Goal: Transaction & Acquisition: Purchase product/service

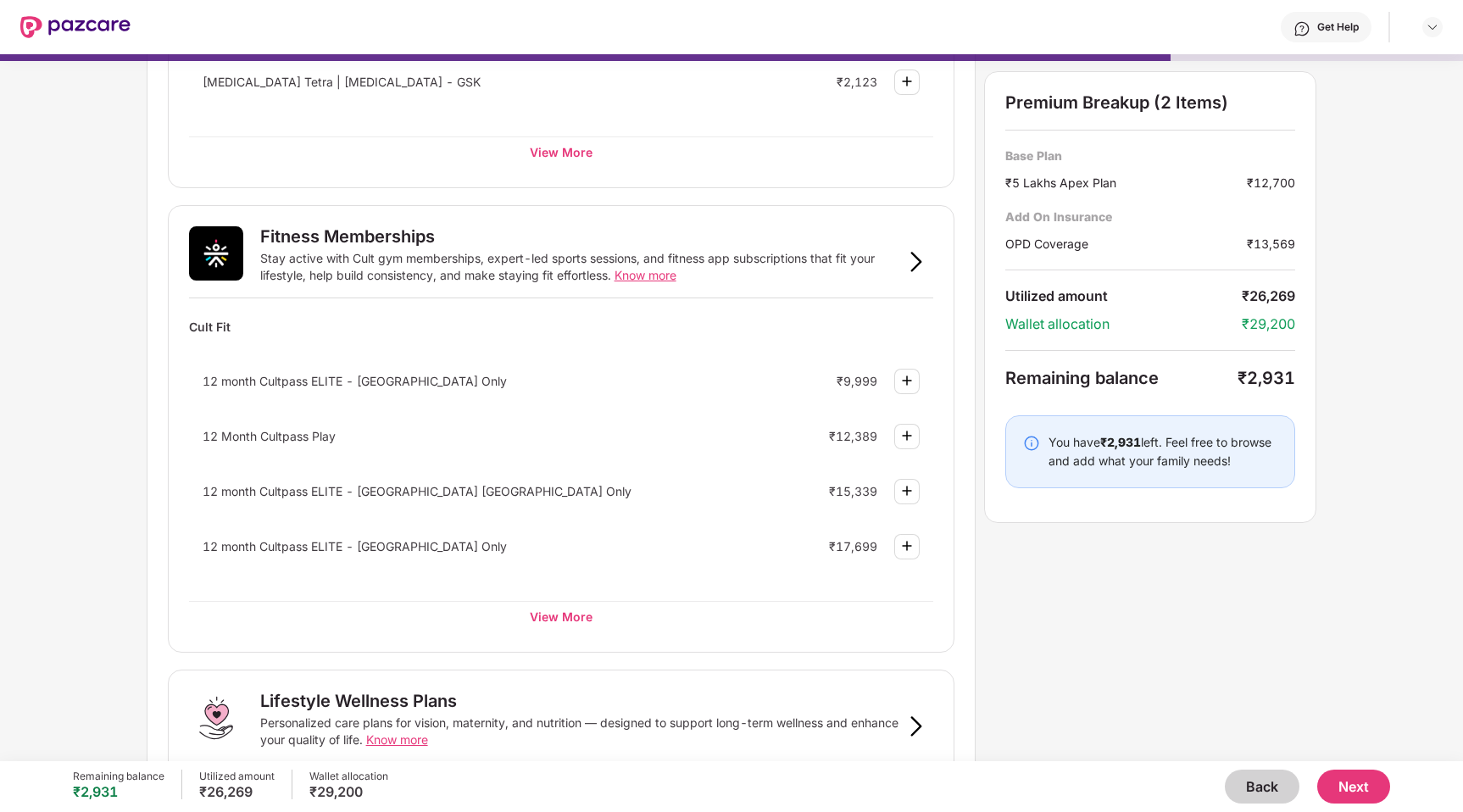
scroll to position [437, 0]
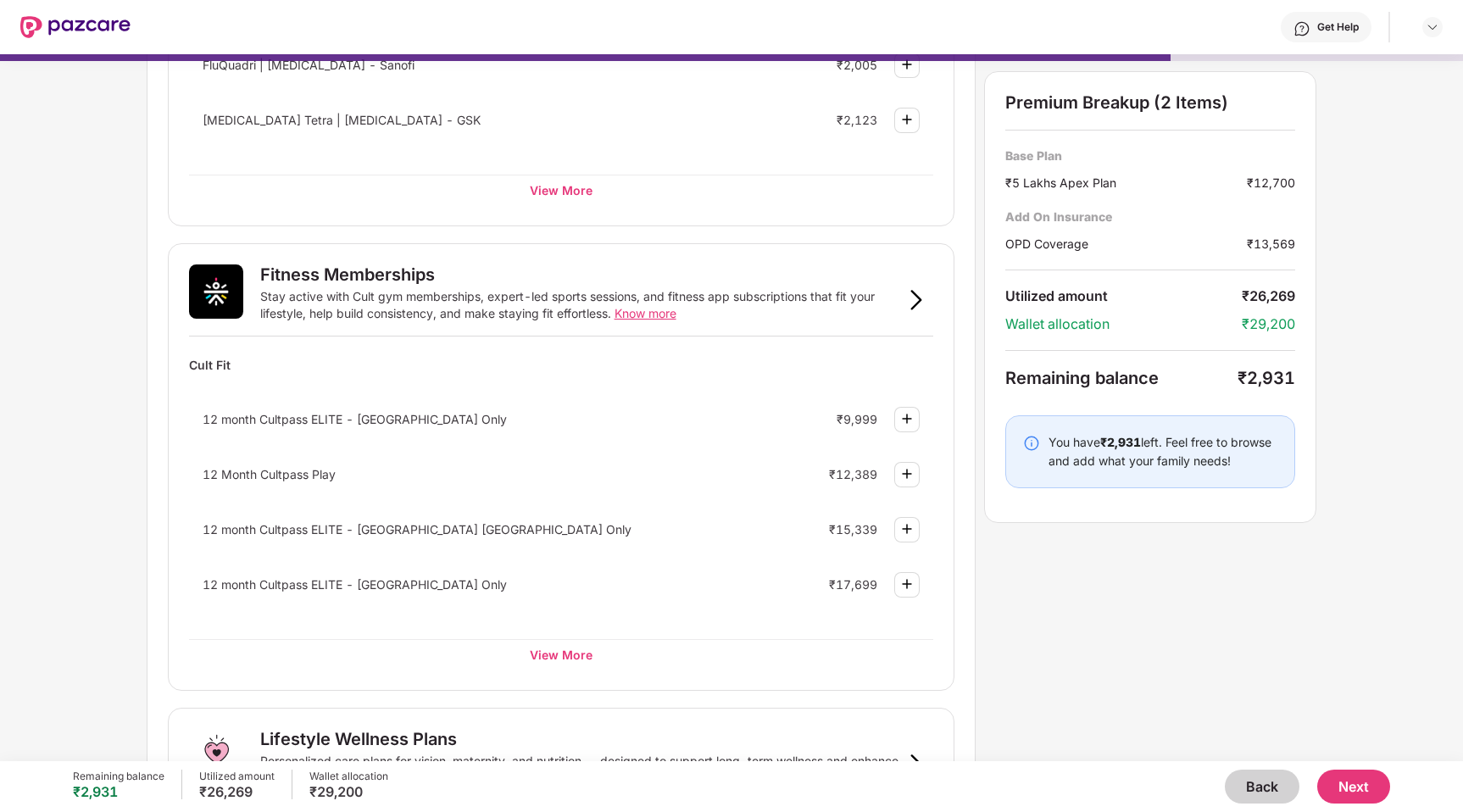
click at [1255, 782] on button "Back" at bounding box center [1262, 786] width 75 height 34
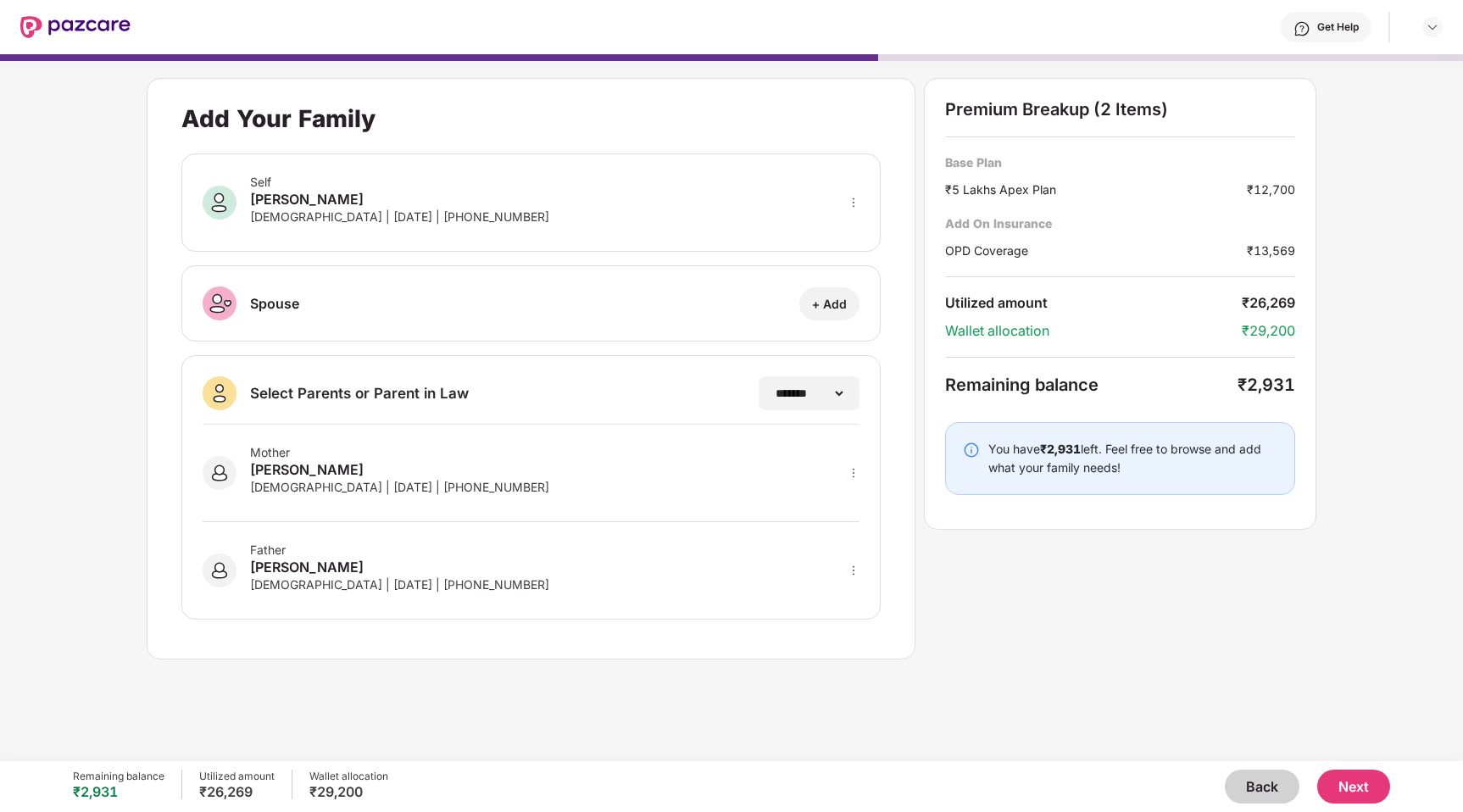
click at [1255, 782] on button "Back" at bounding box center [1262, 786] width 75 height 34
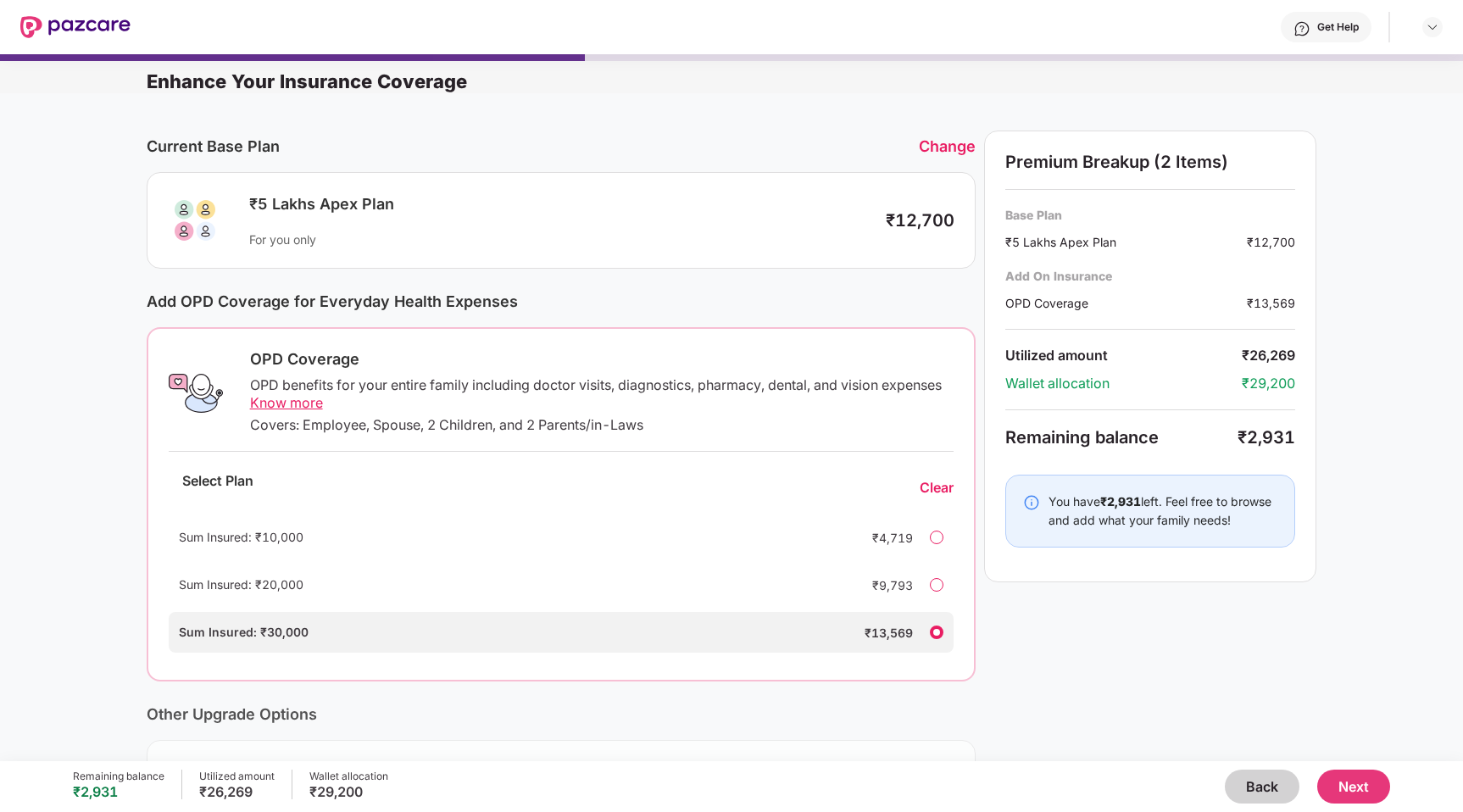
click at [1255, 782] on button "Back" at bounding box center [1262, 786] width 75 height 34
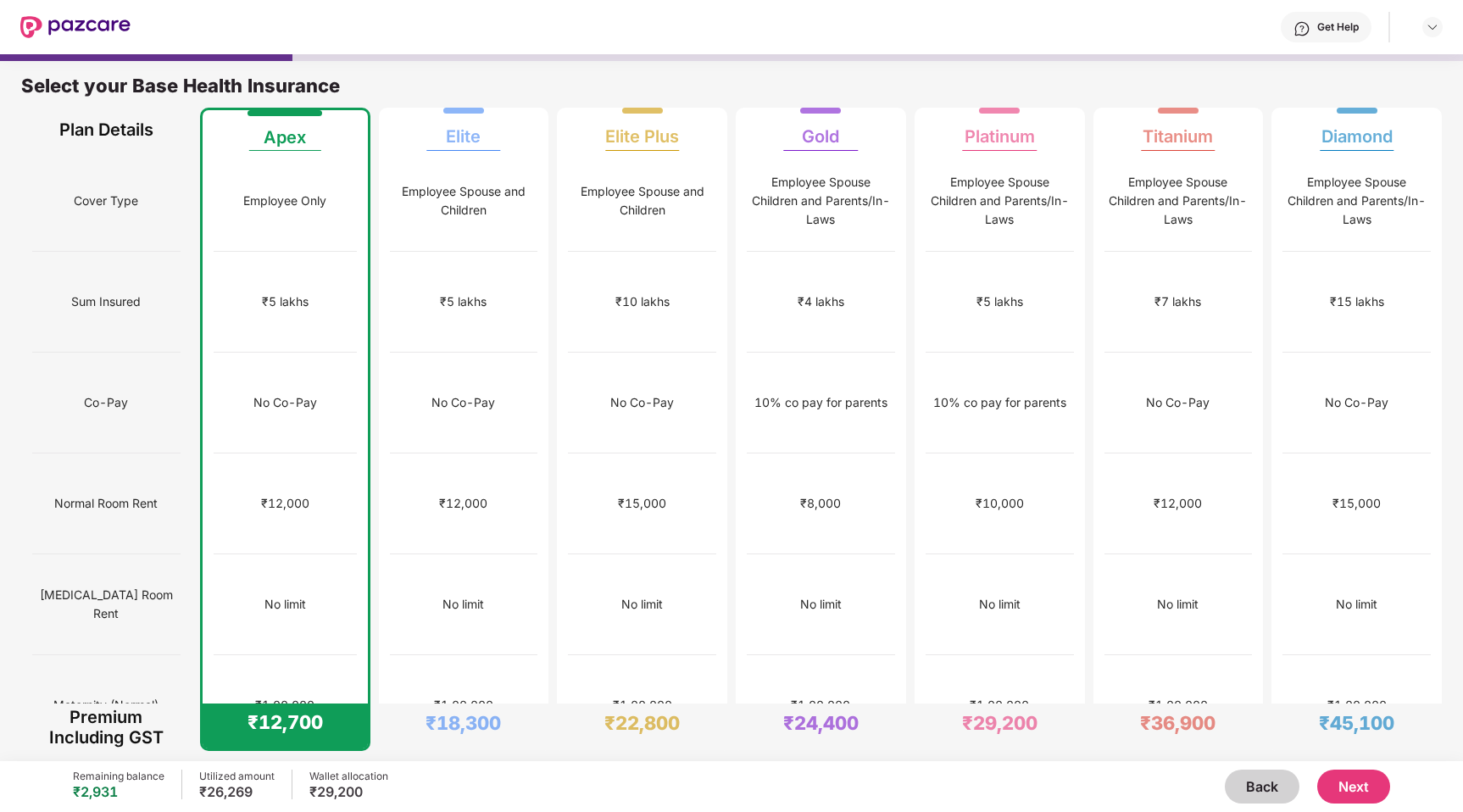
click at [1255, 782] on button "Back" at bounding box center [1262, 786] width 75 height 34
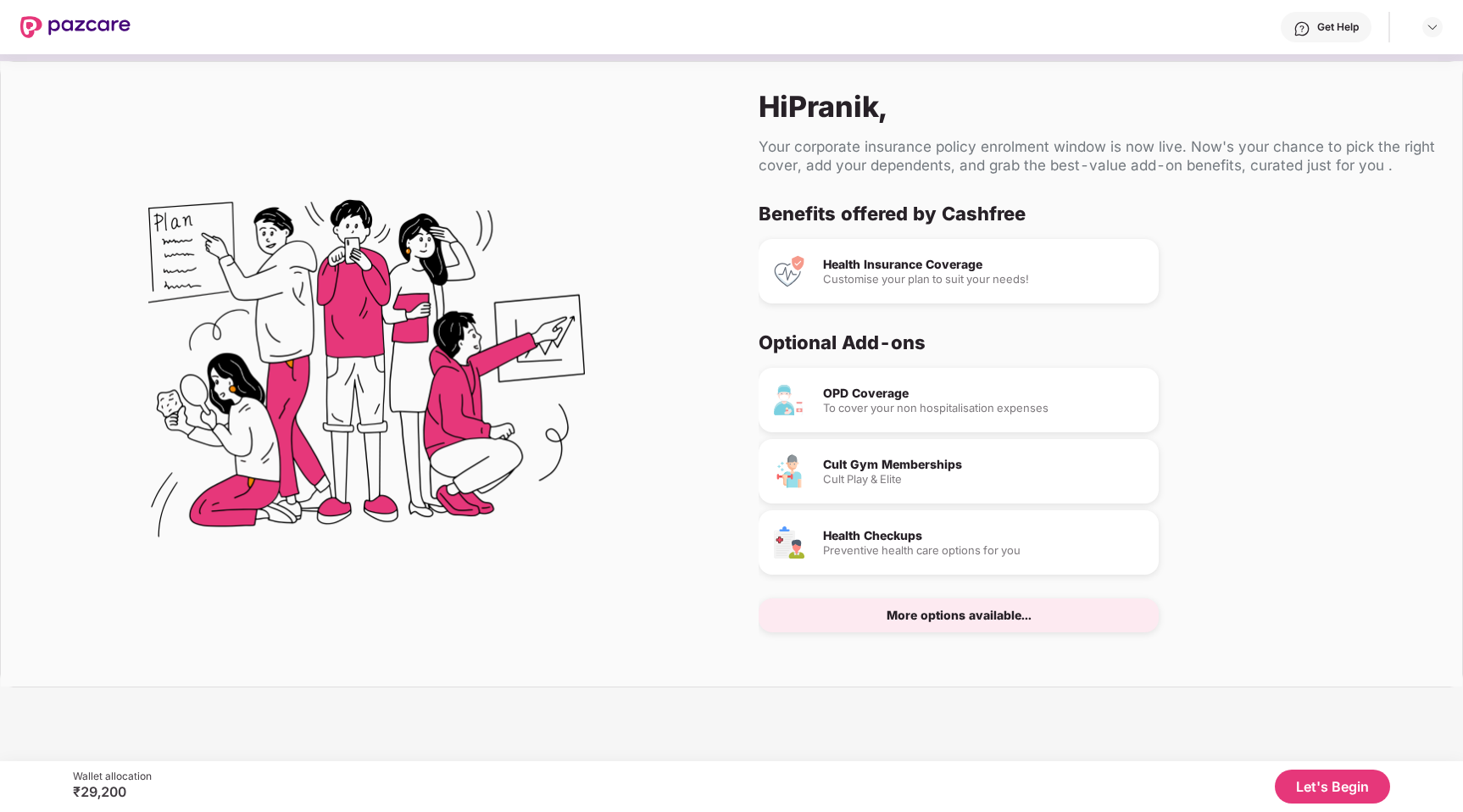
click at [1326, 787] on button "Let's Begin" at bounding box center [1332, 786] width 115 height 34
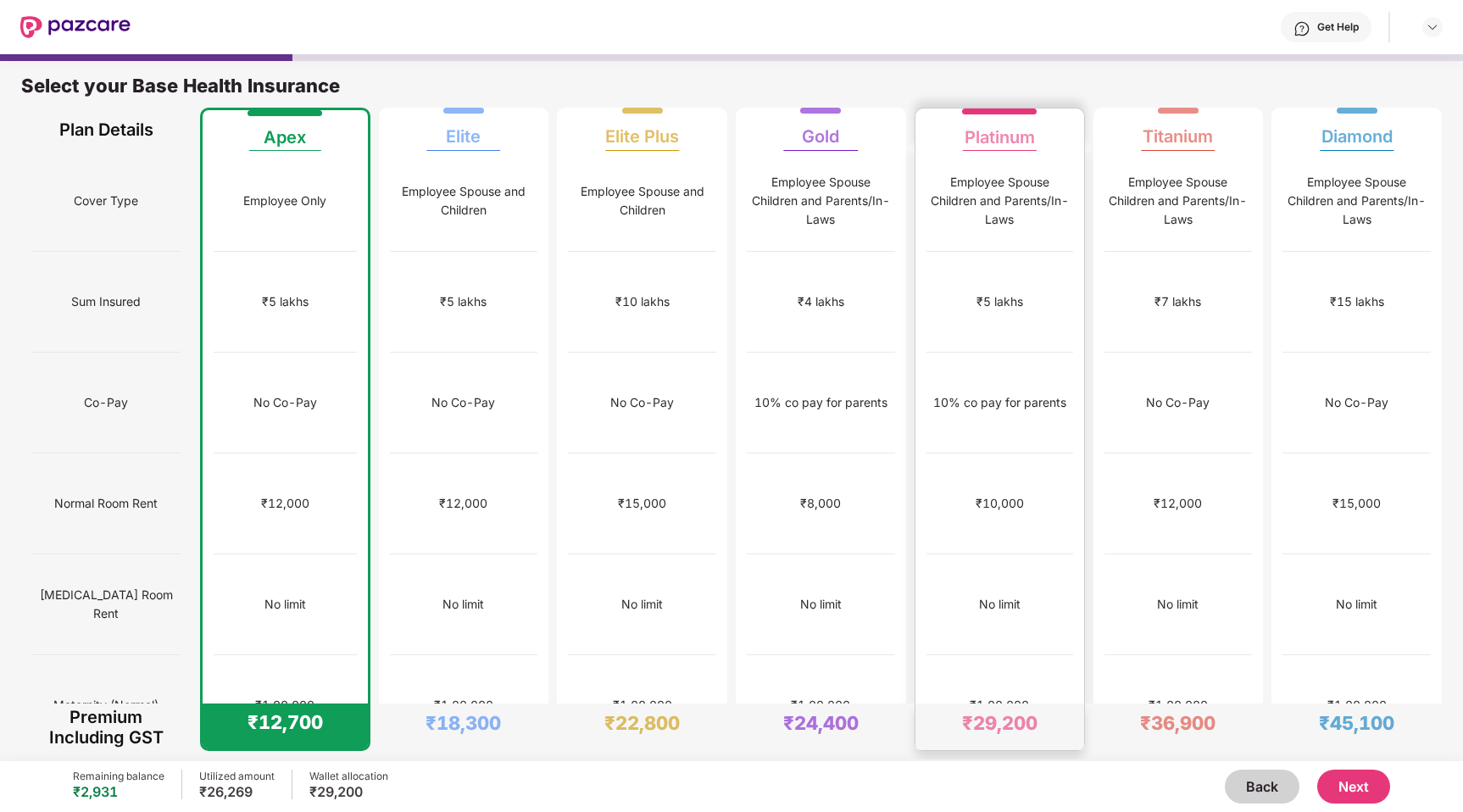
click at [929, 353] on div "10% co pay for parents" at bounding box center [999, 403] width 147 height 100
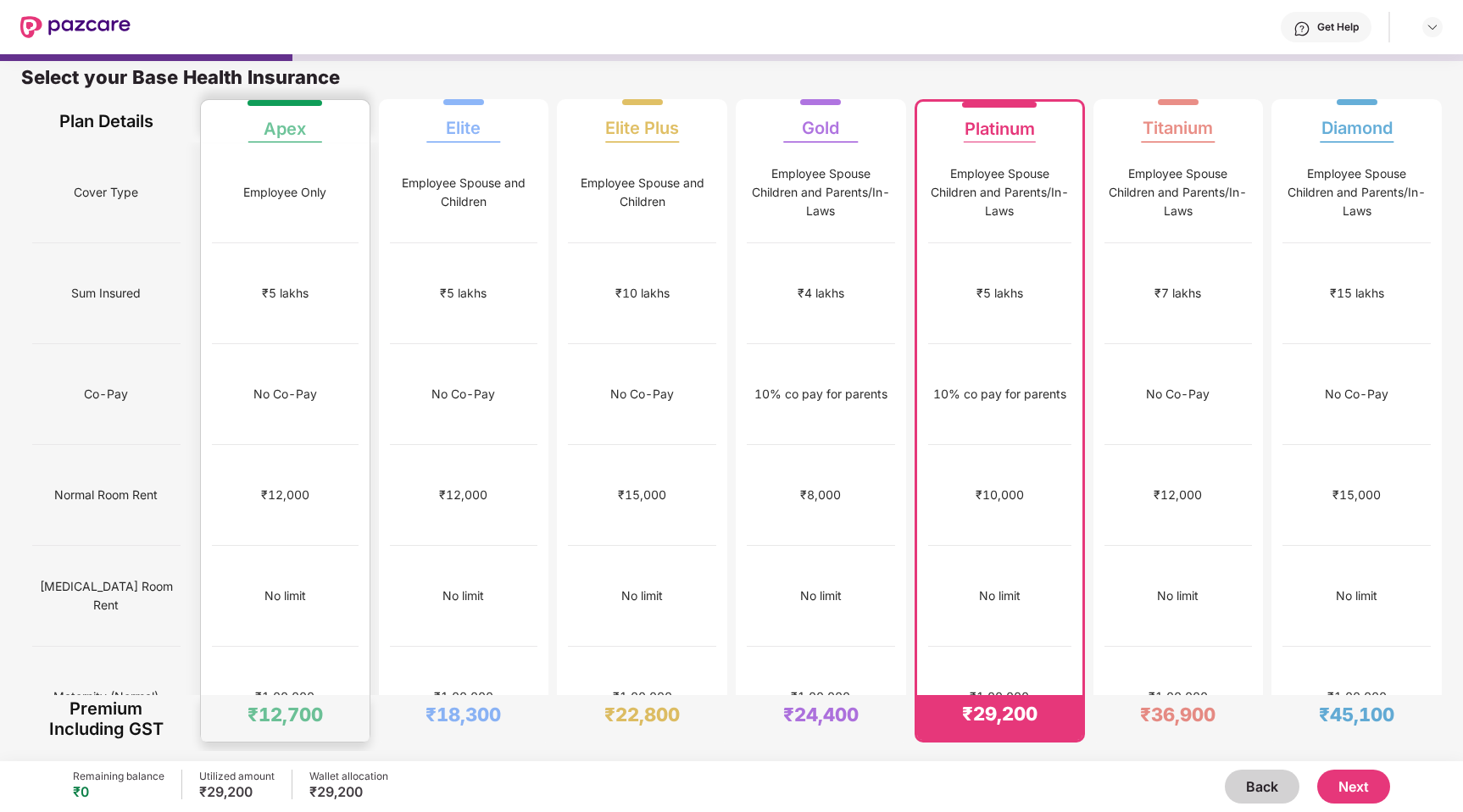
click at [286, 688] on div "₹1,00,000" at bounding box center [285, 697] width 59 height 18
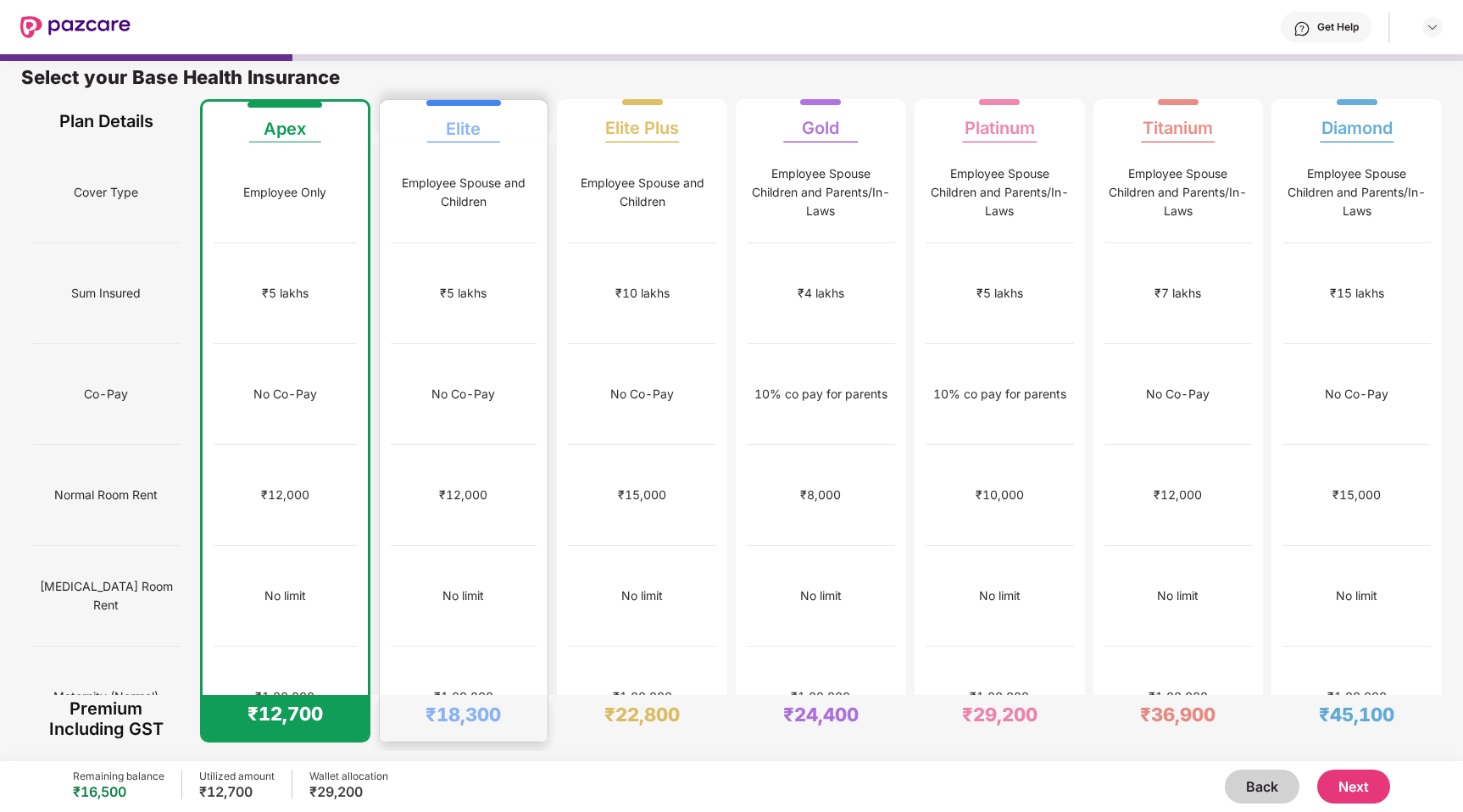
click at [447, 647] on div "₹1,00,000" at bounding box center [464, 697] width 147 height 100
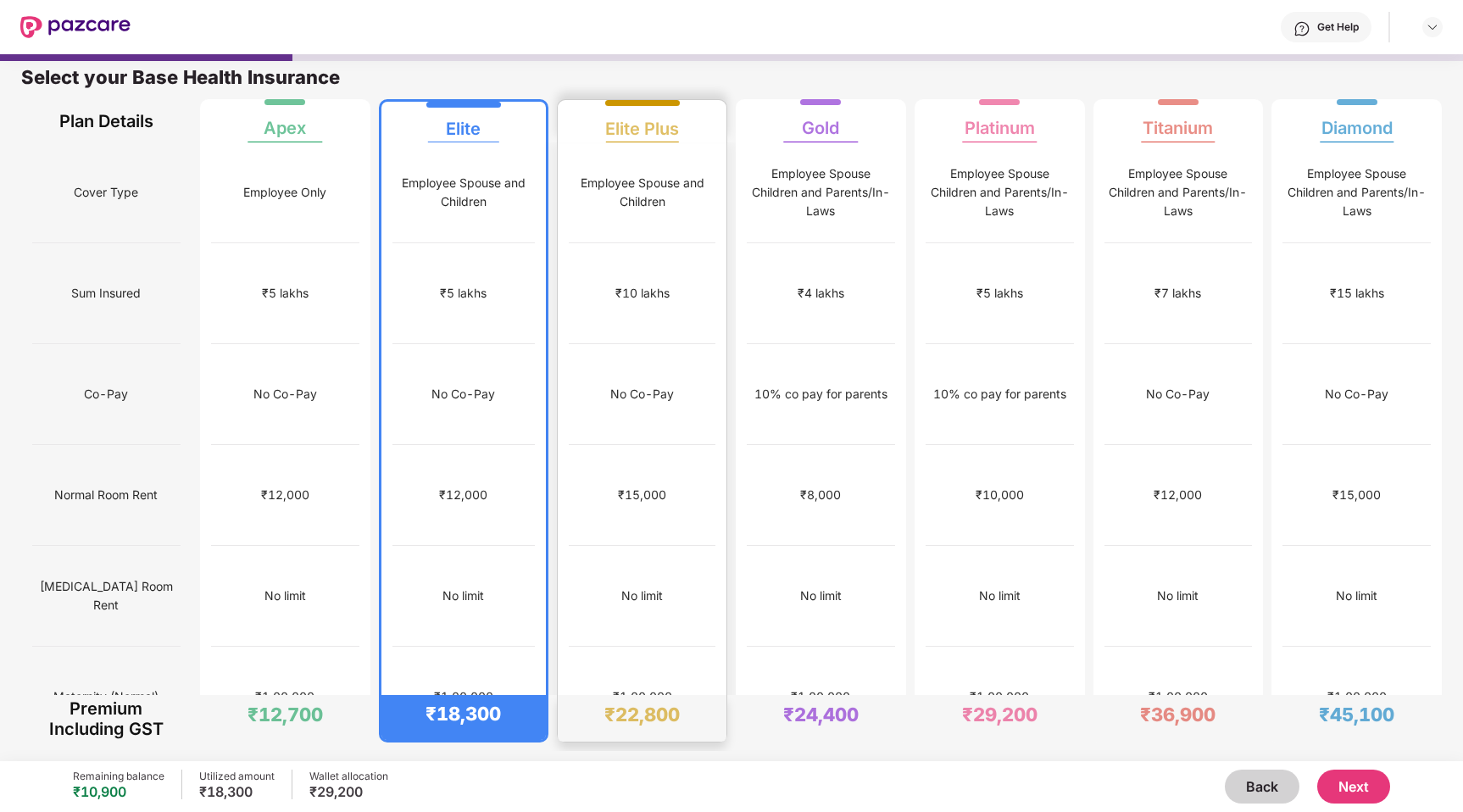
click at [634, 688] on div "₹1,00,000" at bounding box center [643, 697] width 59 height 18
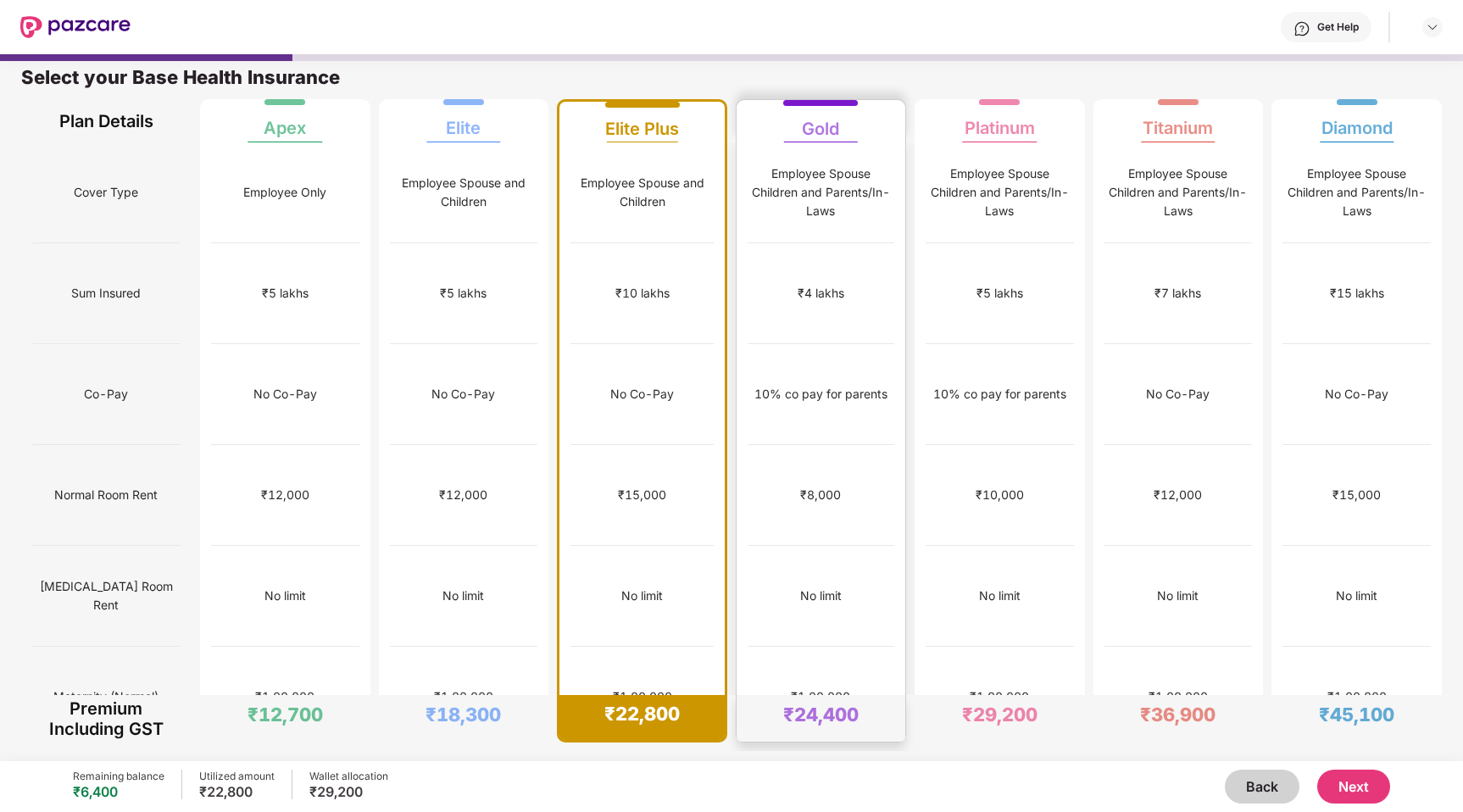
click at [844, 647] on div "₹1,00,000" at bounding box center [820, 697] width 147 height 100
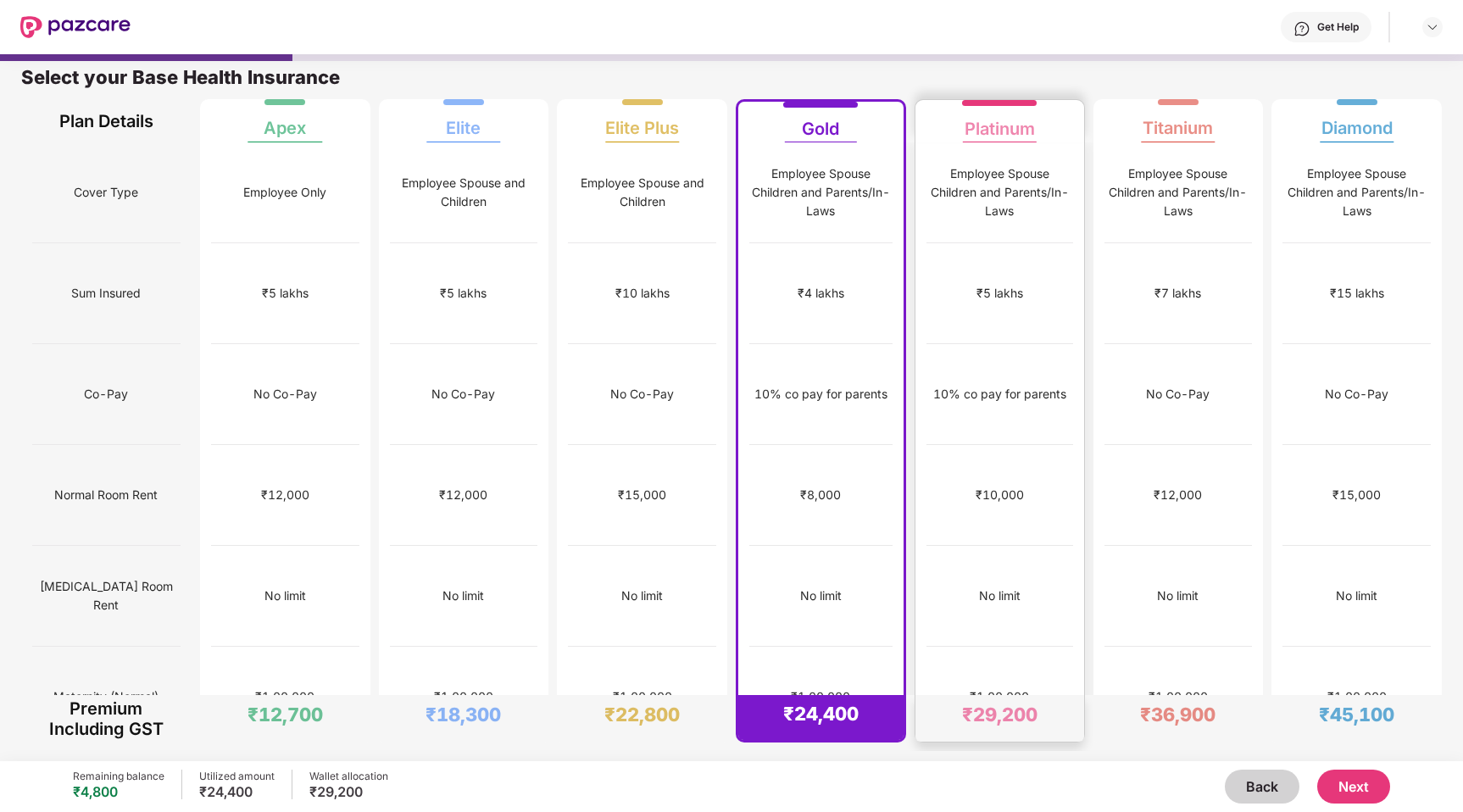
click at [986, 647] on div "₹1,00,000" at bounding box center [999, 697] width 147 height 100
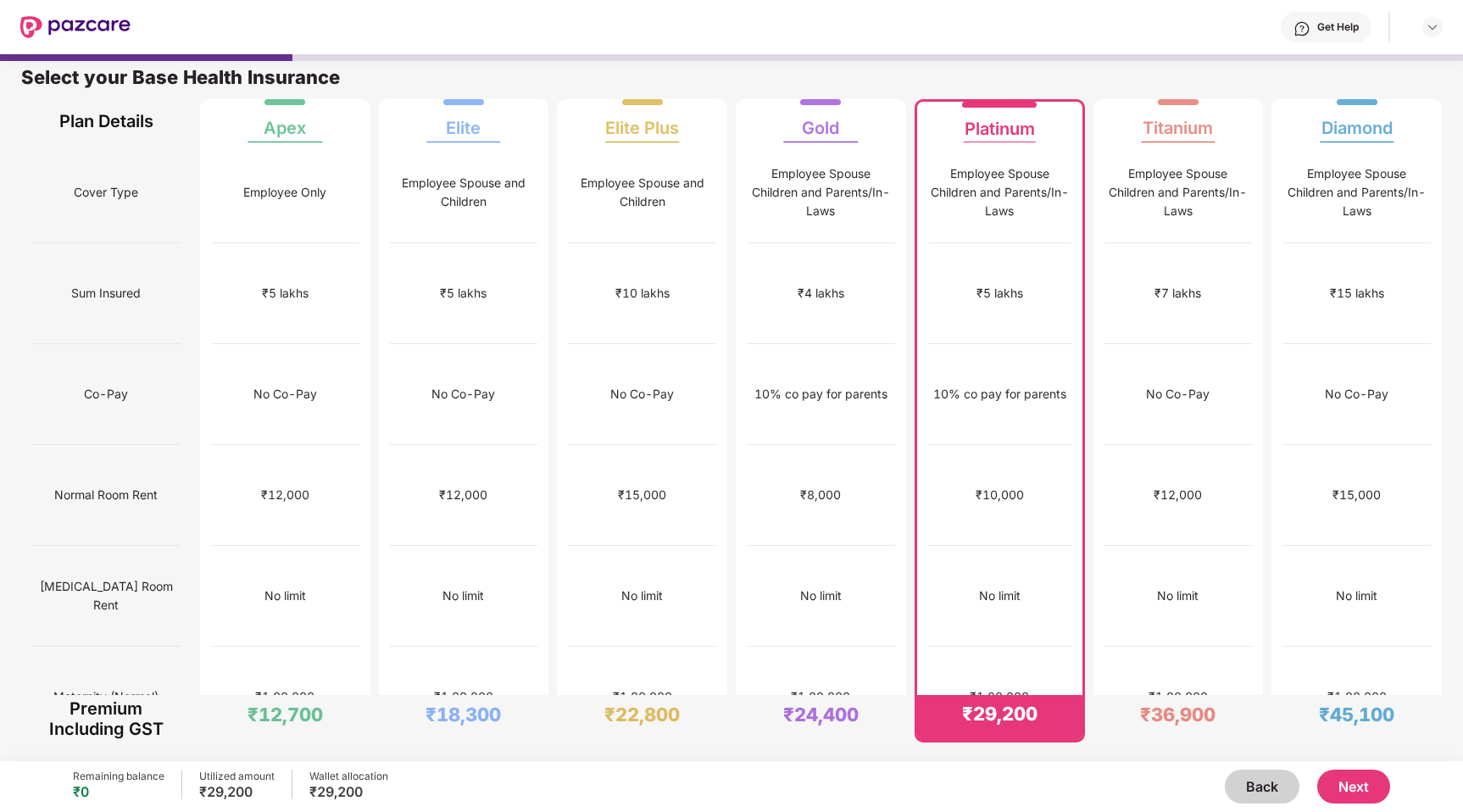
click at [1324, 794] on button "Next" at bounding box center [1353, 786] width 73 height 34
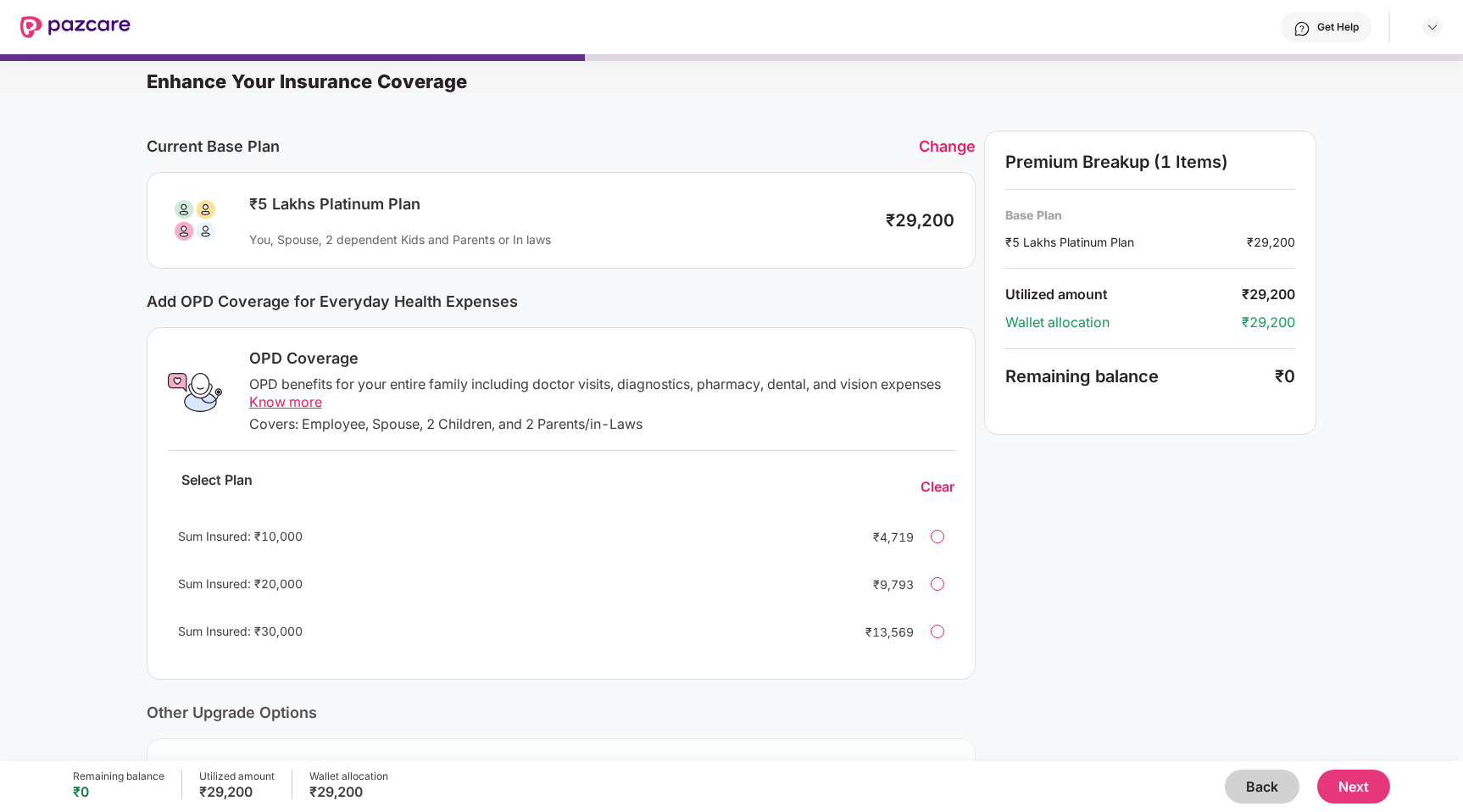
click at [311, 406] on span "Know more" at bounding box center [285, 402] width 73 height 17
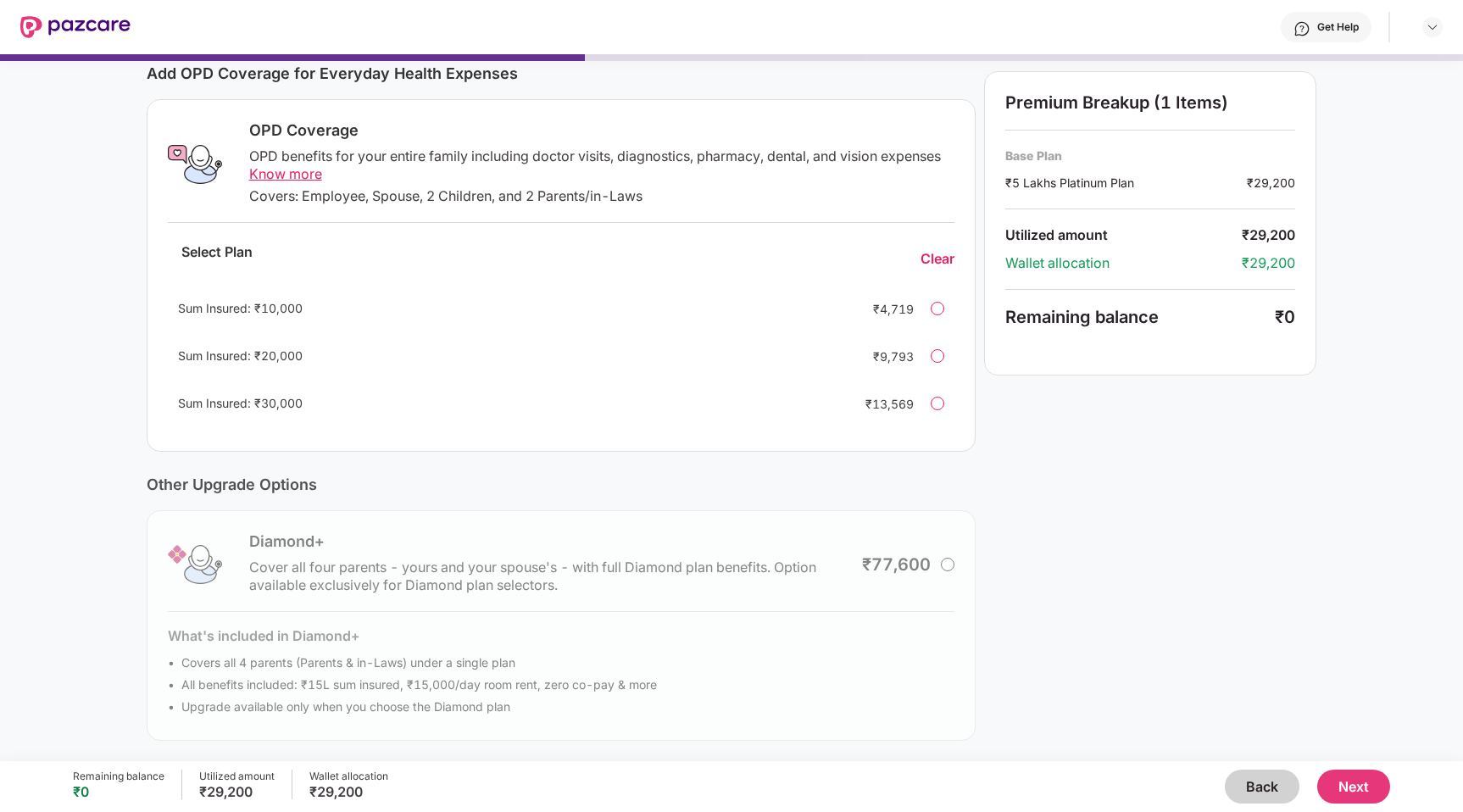
scroll to position [227, 0]
click at [737, 578] on div "Diamond+ Cover all four parents - yours and your spouse's - with full Diamond p…" at bounding box center [561, 628] width 830 height 230
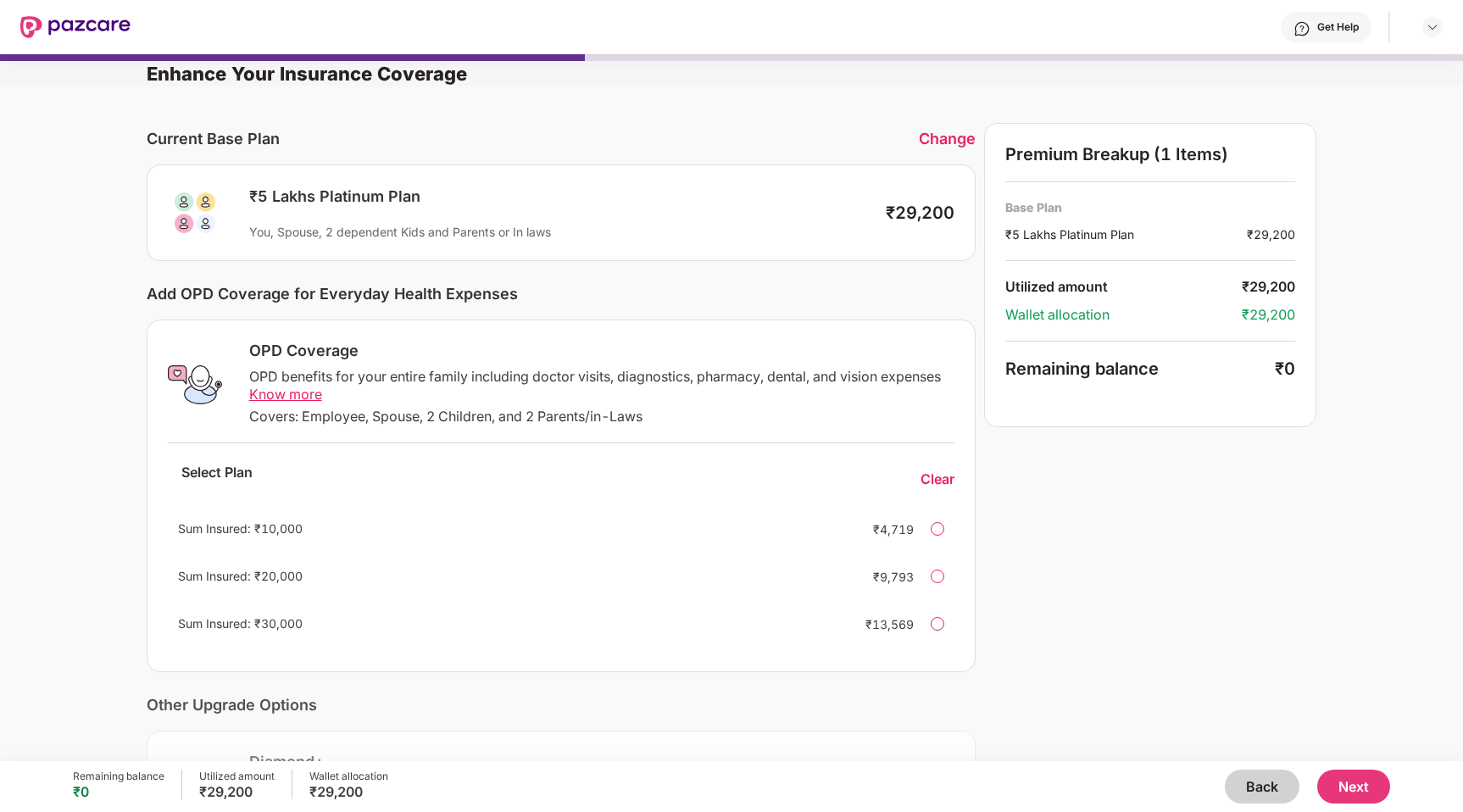
scroll to position [0, 0]
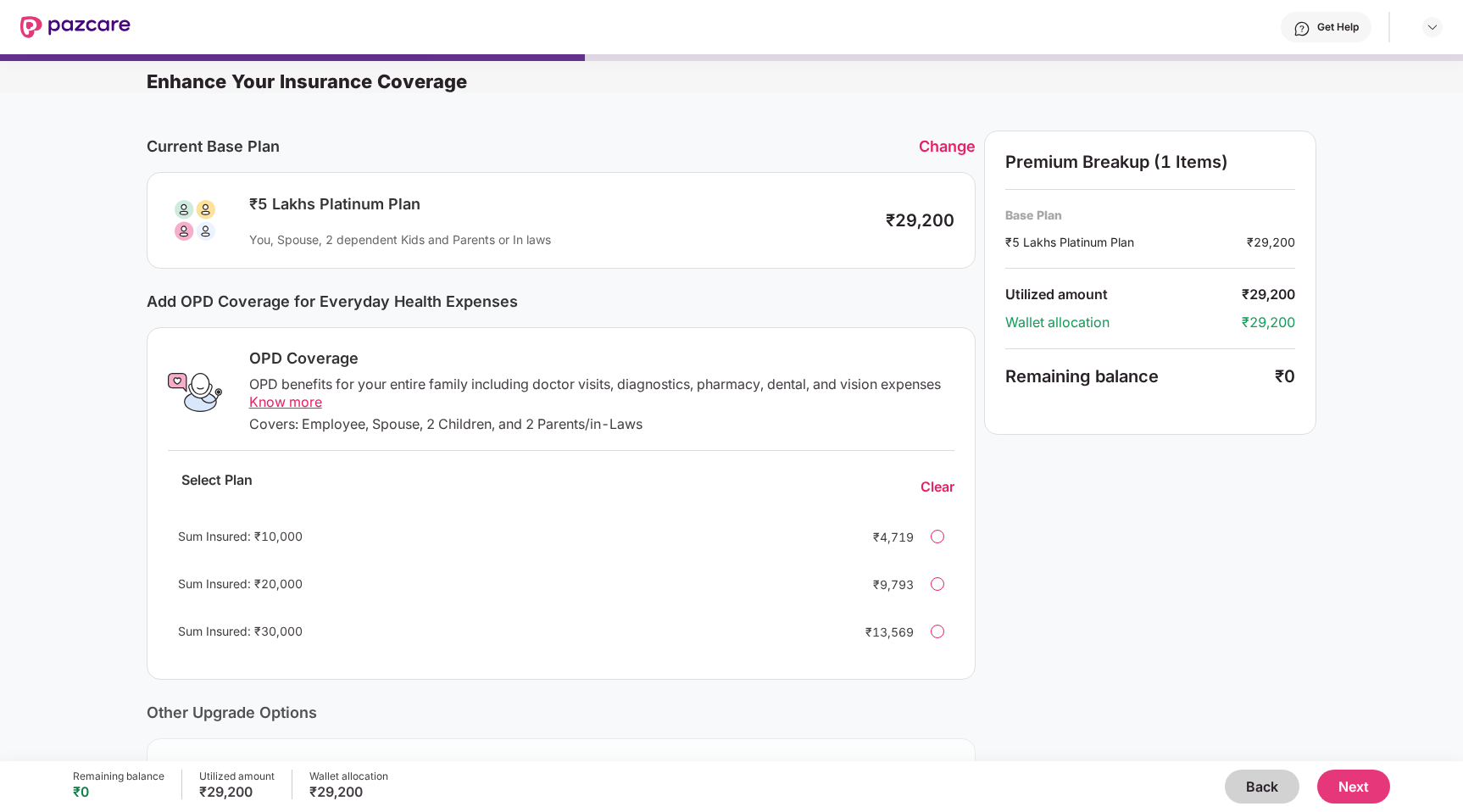
click at [957, 147] on div "Change" at bounding box center [948, 146] width 57 height 18
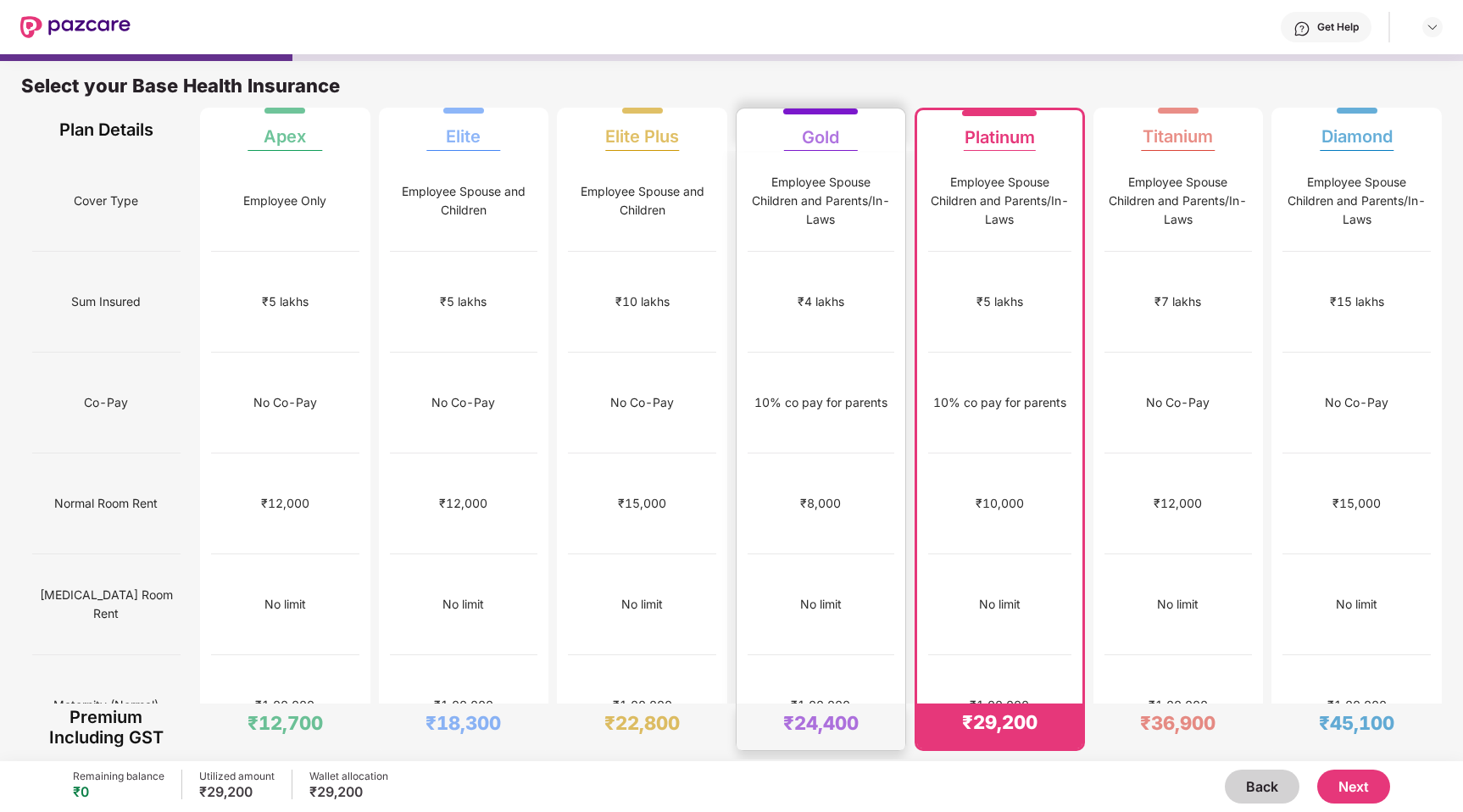
click at [834, 203] on div "Employee Spouse Children and Parents/In-Laws" at bounding box center [820, 201] width 147 height 56
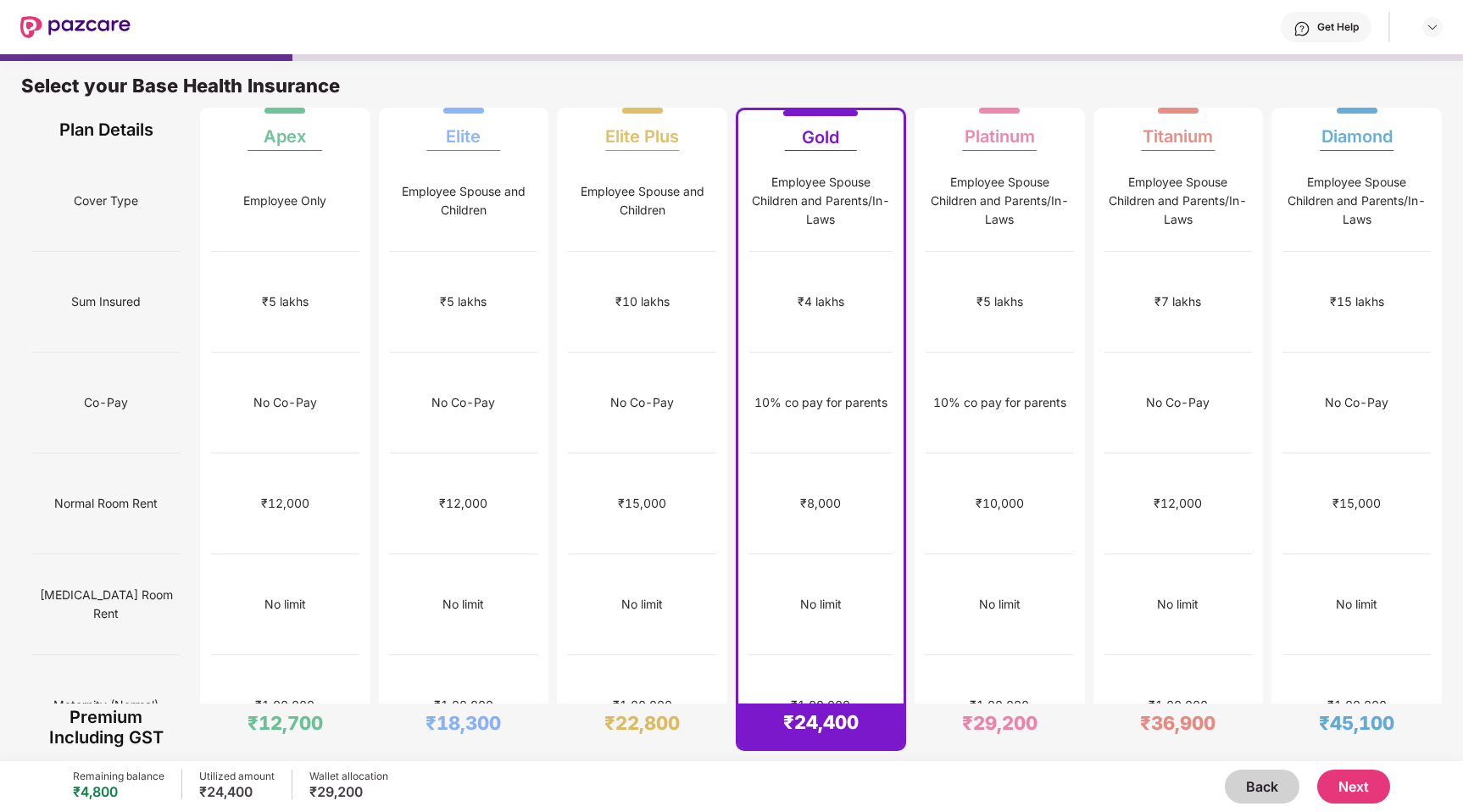
click at [1352, 792] on button "Next" at bounding box center [1353, 786] width 73 height 34
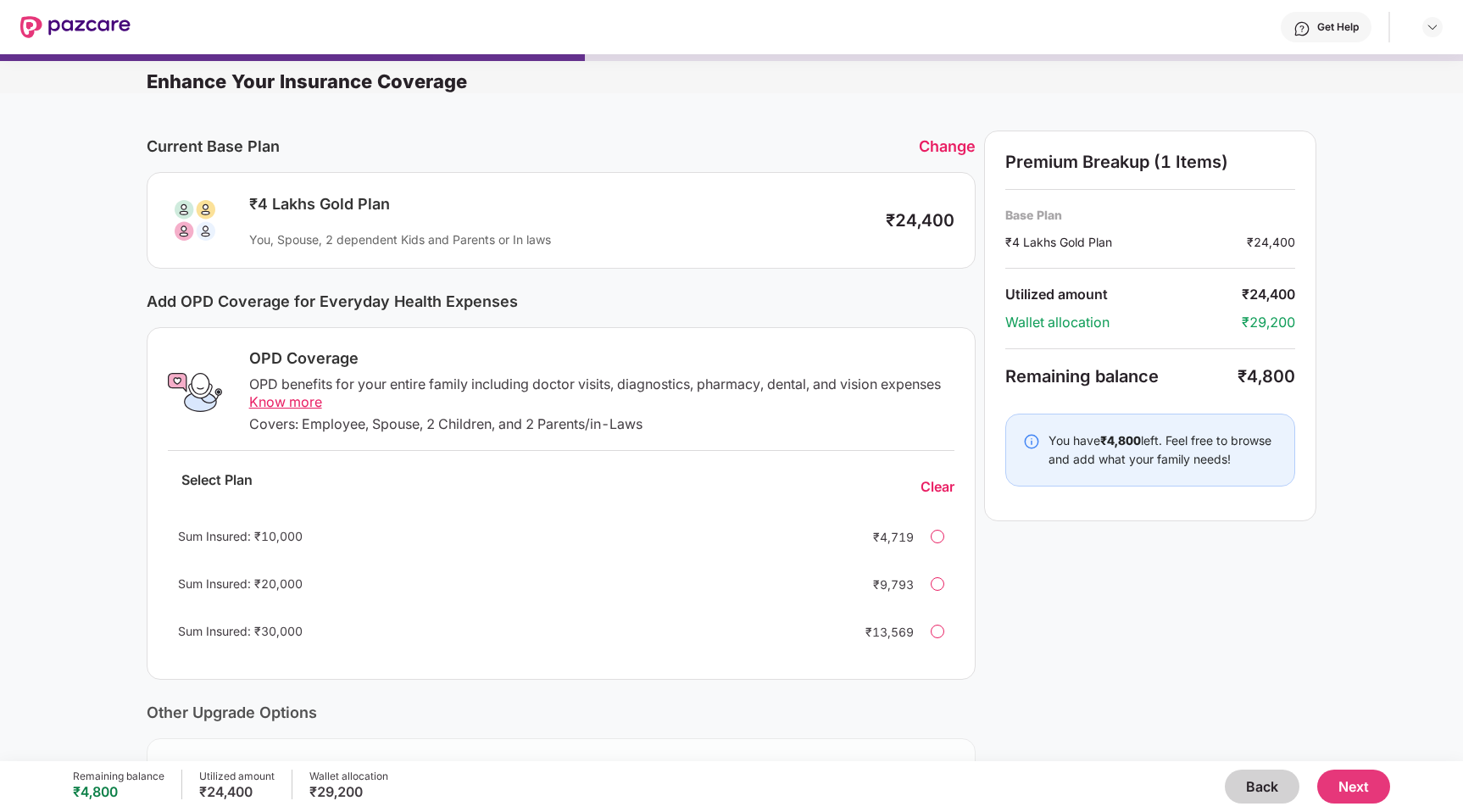
click at [938, 545] on div "Sum Insured: ₹10,000 ₹4,719" at bounding box center [561, 536] width 787 height 41
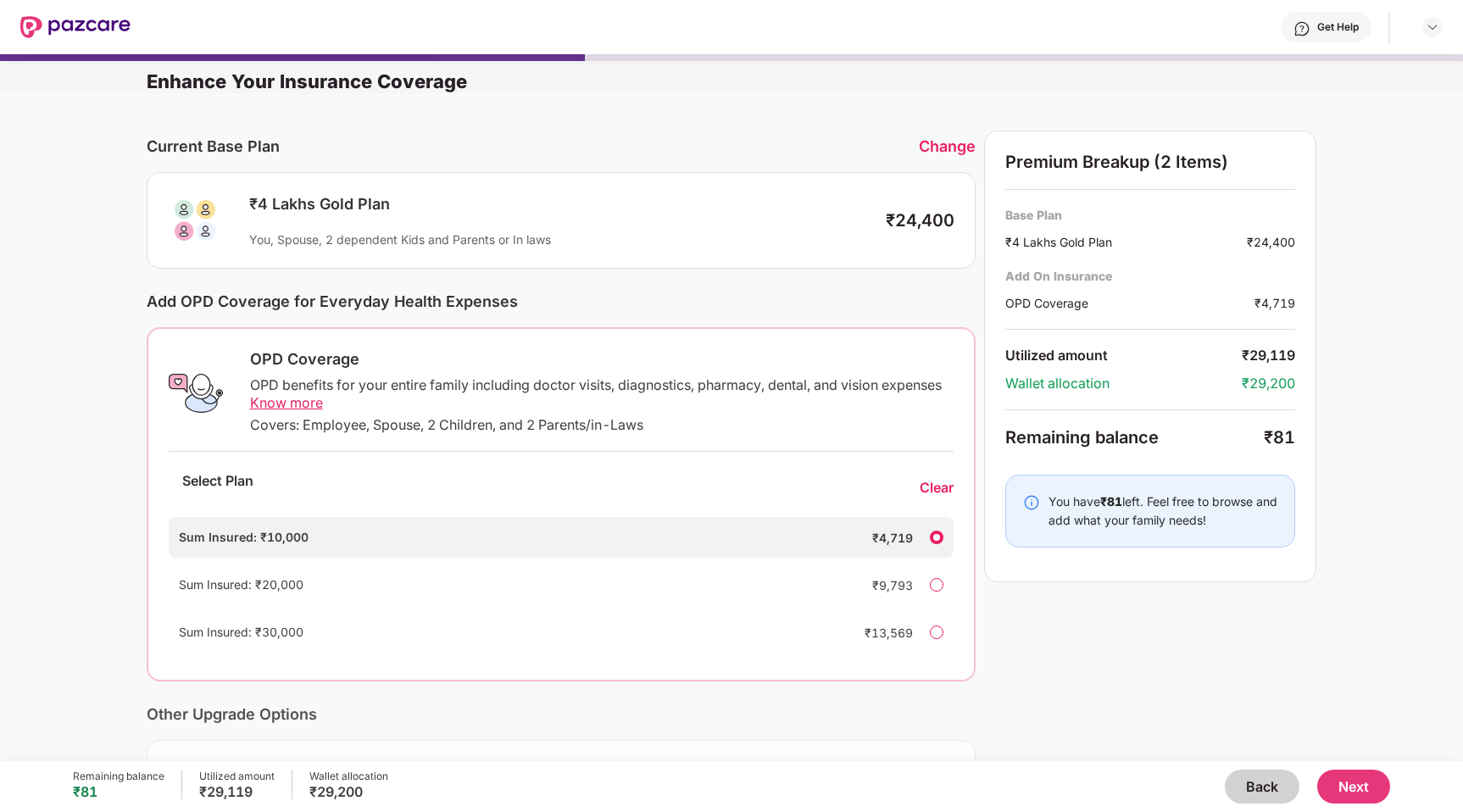
click at [938, 544] on div "Sum Insured: ₹10,000 ₹4,719" at bounding box center [561, 537] width 786 height 41
click at [1336, 780] on button "Next" at bounding box center [1353, 786] width 73 height 34
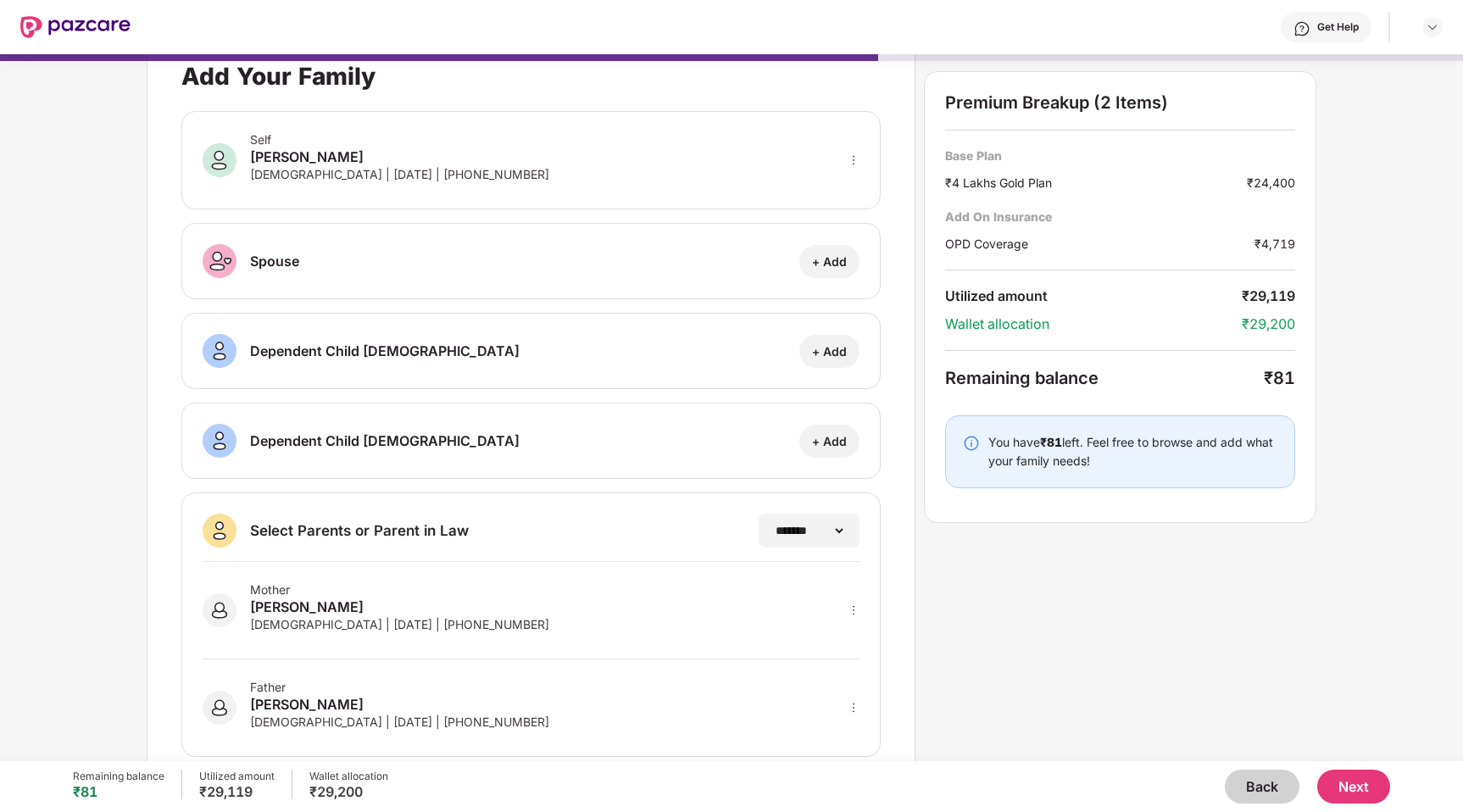
scroll to position [68, 0]
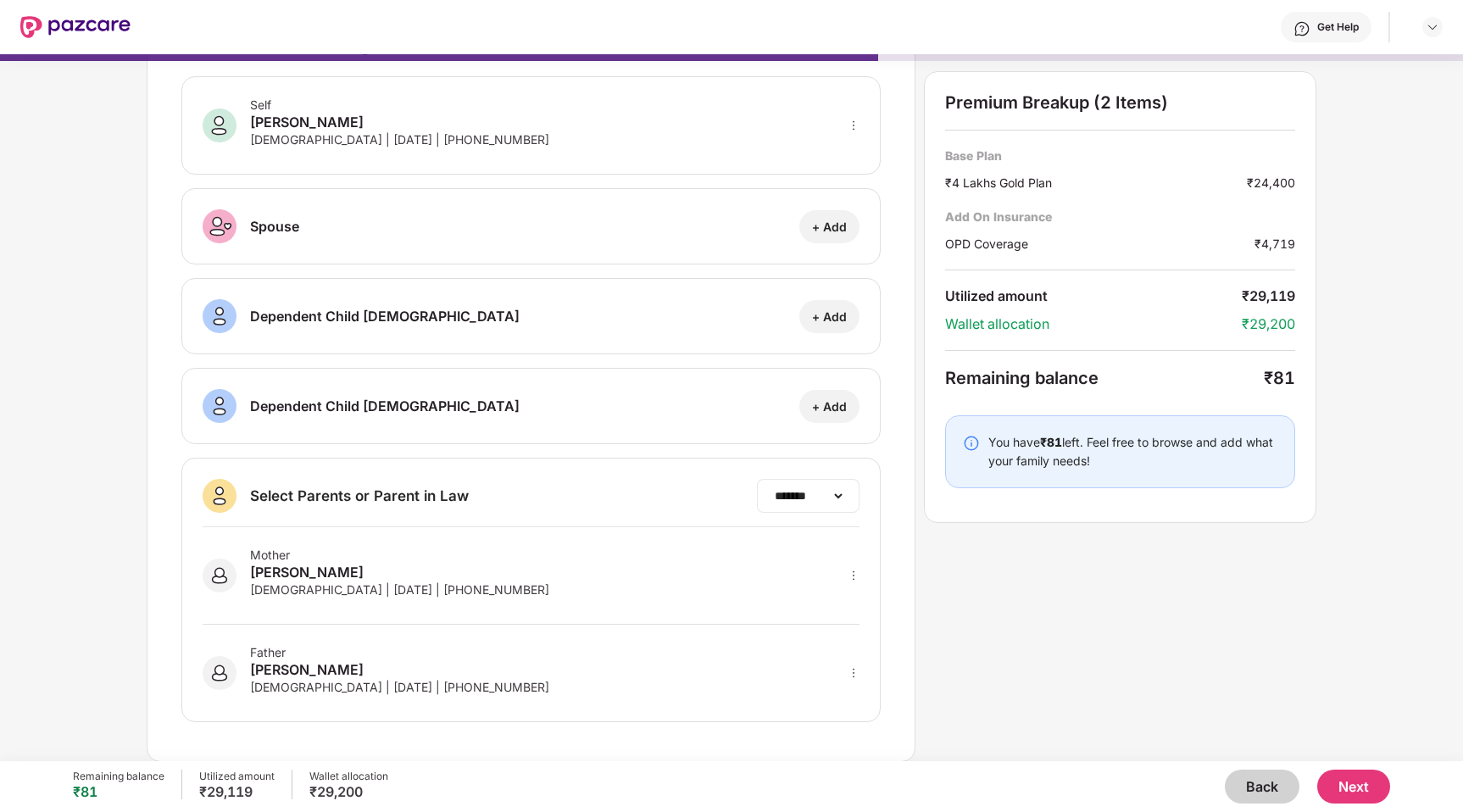
click at [776, 504] on div "**********" at bounding box center [808, 496] width 102 height 34
click at [639, 508] on div "**********" at bounding box center [532, 496] width 658 height 34
click at [827, 230] on div "+ Add" at bounding box center [830, 226] width 35 height 16
select select "******"
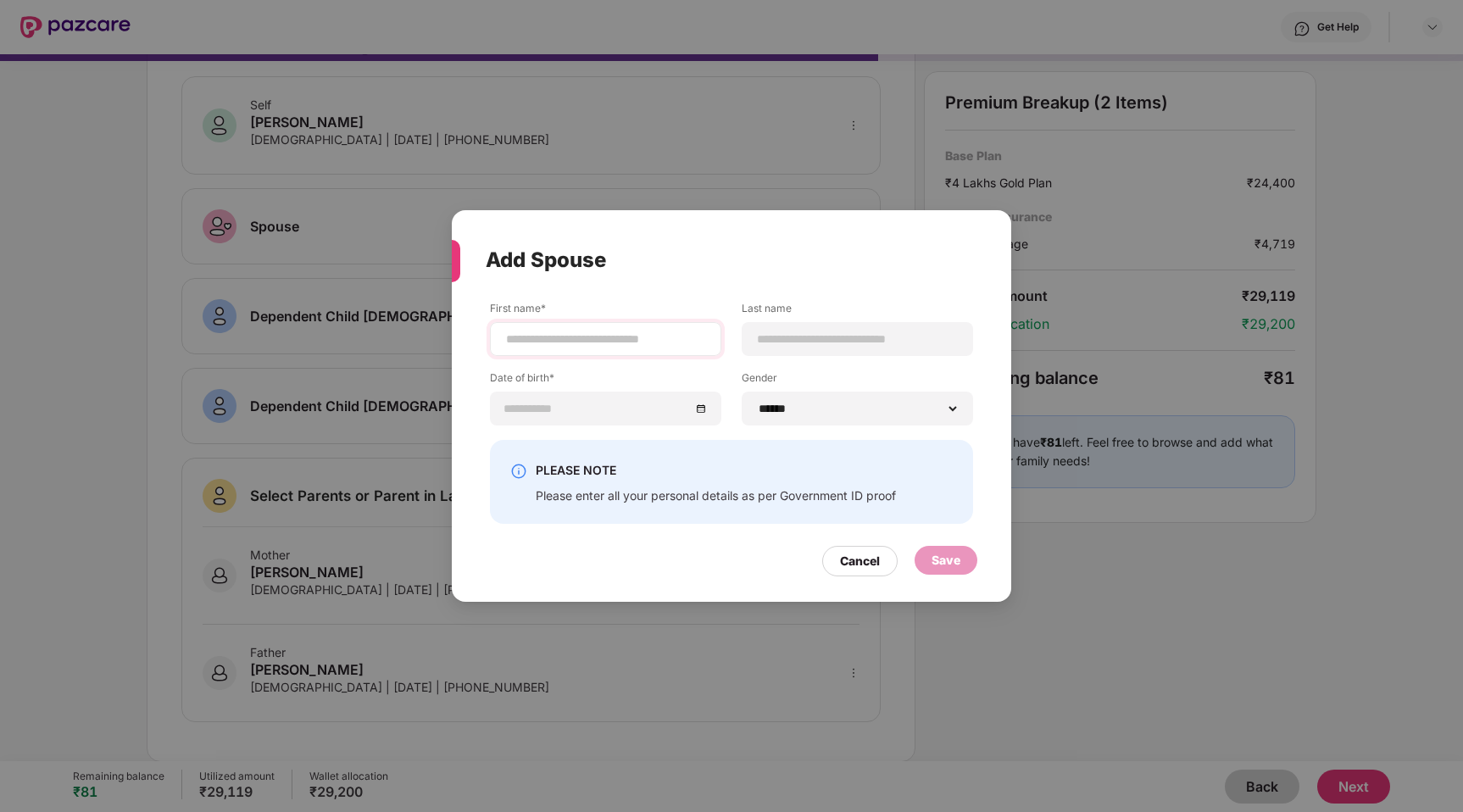
click at [628, 353] on div at bounding box center [606, 338] width 231 height 34
click at [617, 345] on input at bounding box center [606, 339] width 203 height 18
type input "*"
type input "******"
type input "****"
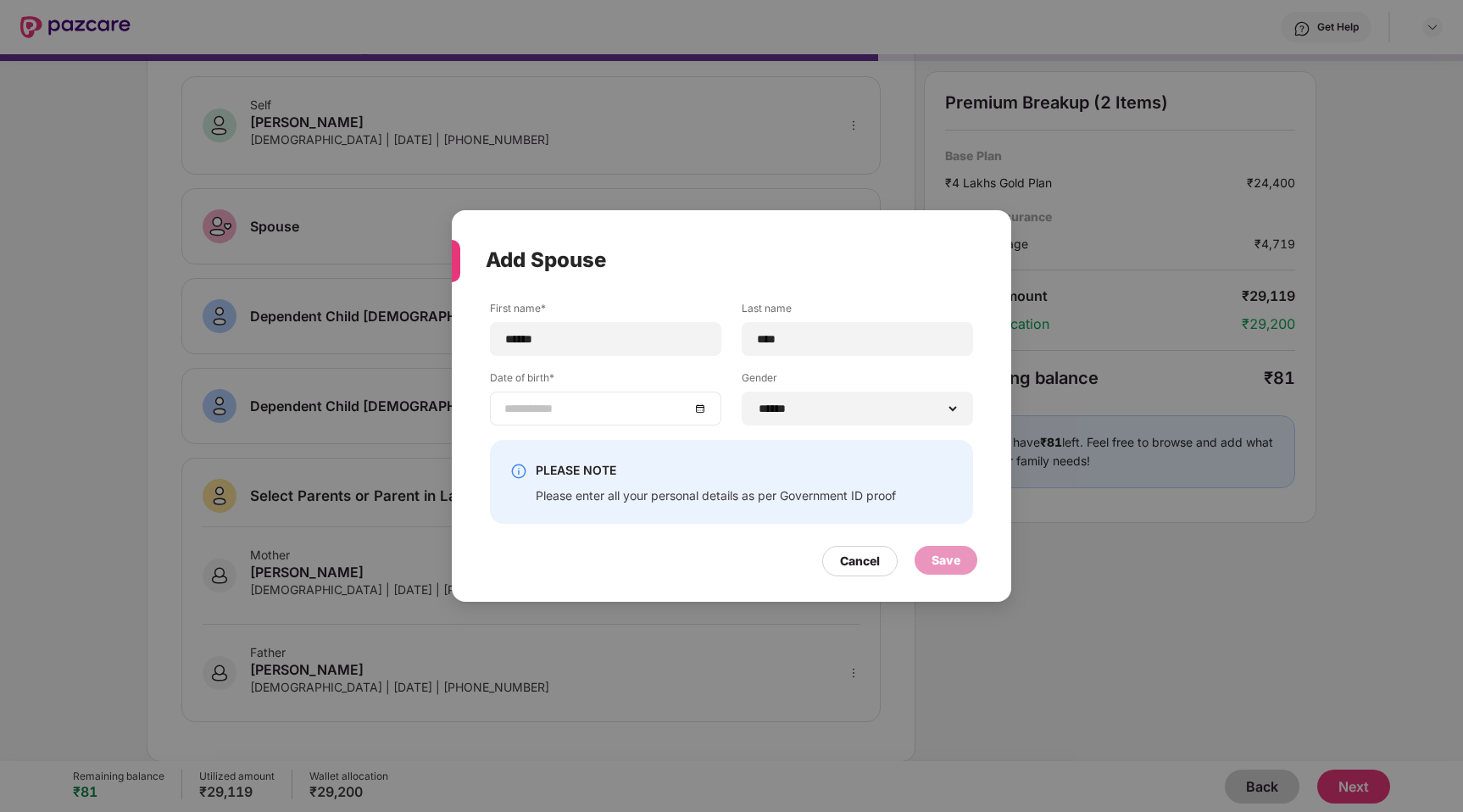
click at [563, 406] on input at bounding box center [596, 408] width 185 height 18
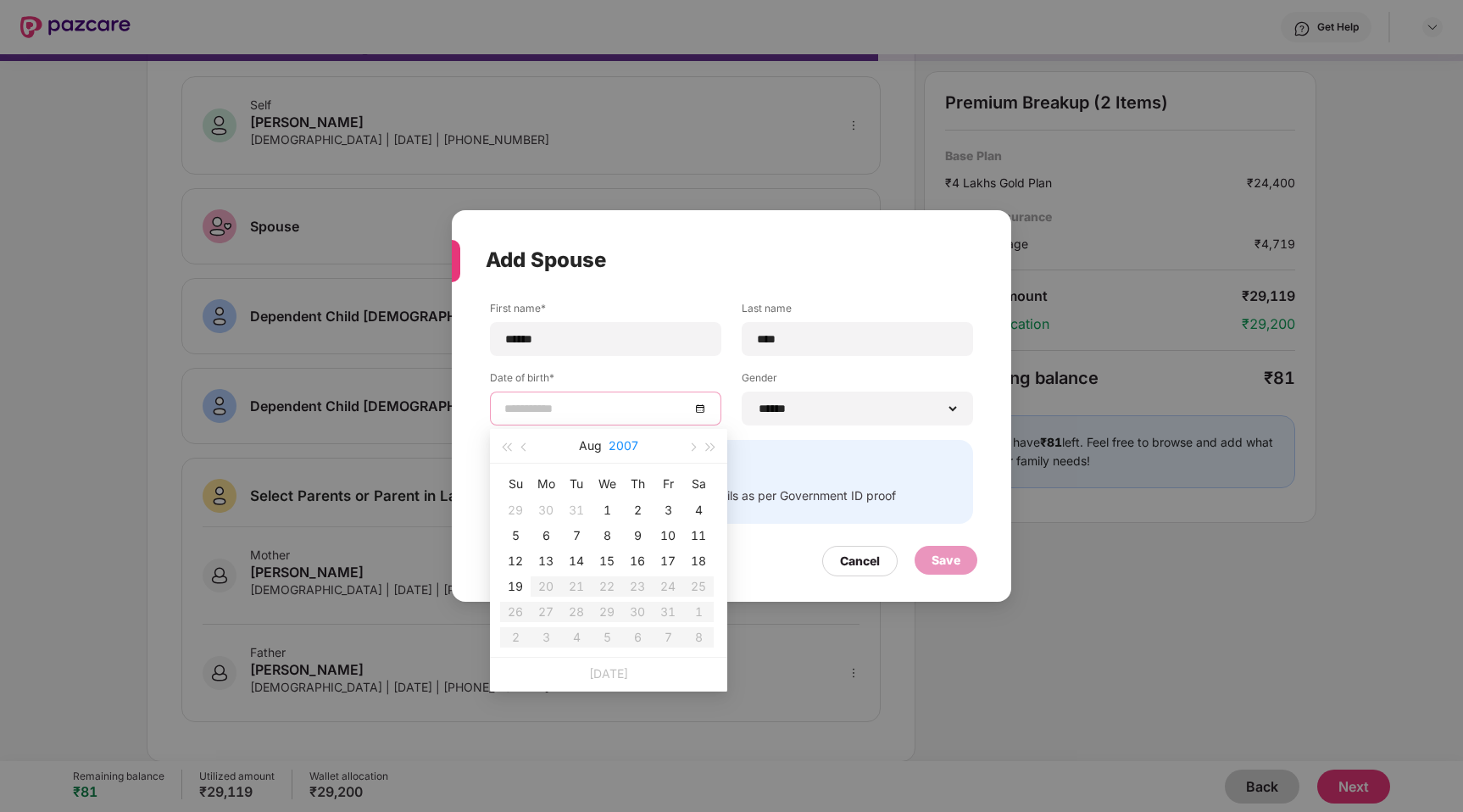
click at [631, 444] on button "2007" at bounding box center [623, 445] width 29 height 34
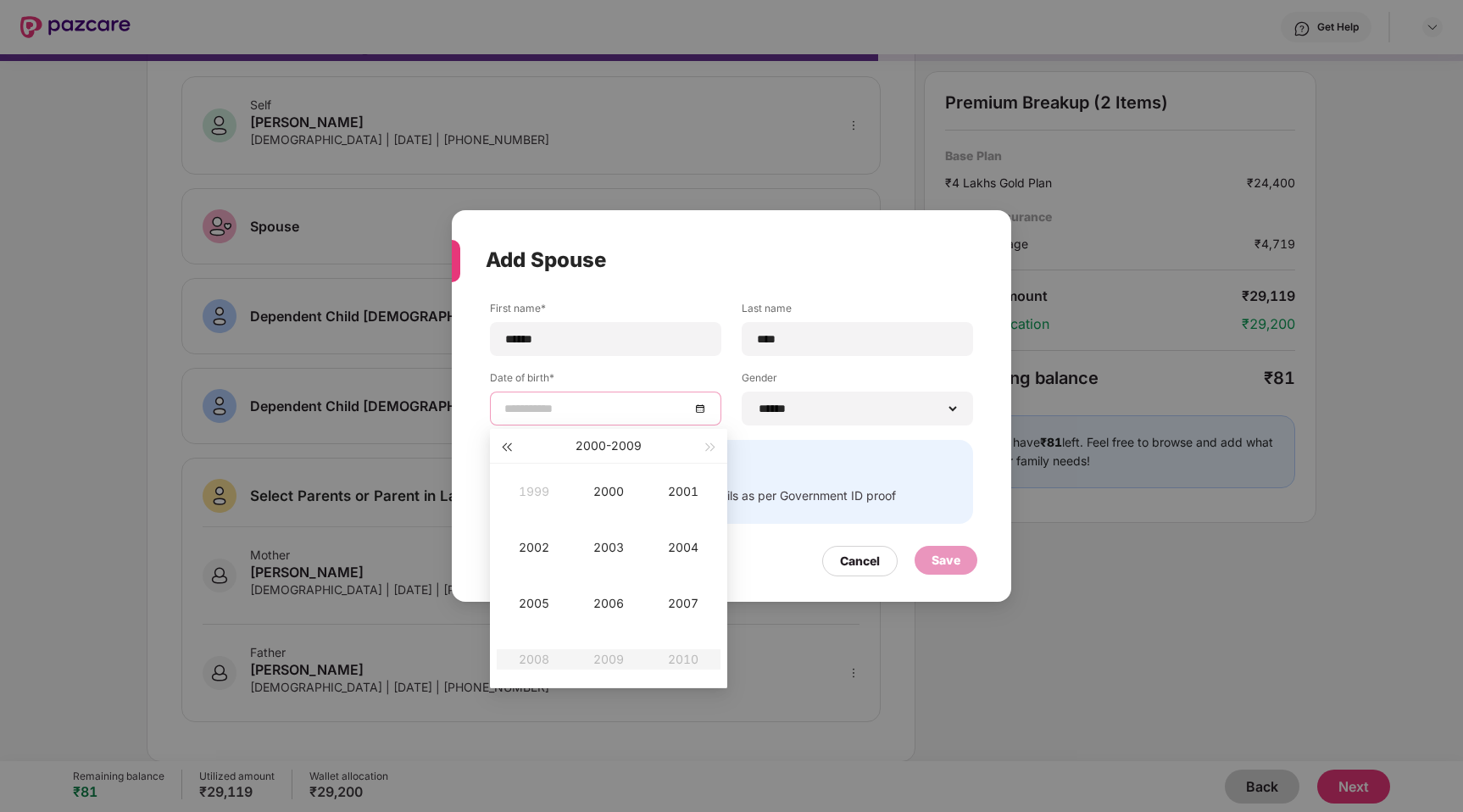
click at [502, 454] on button "button" at bounding box center [506, 445] width 18 height 34
click at [708, 449] on button "button" at bounding box center [712, 445] width 18 height 34
type input "**********"
click at [606, 603] on div "1996" at bounding box center [608, 604] width 51 height 20
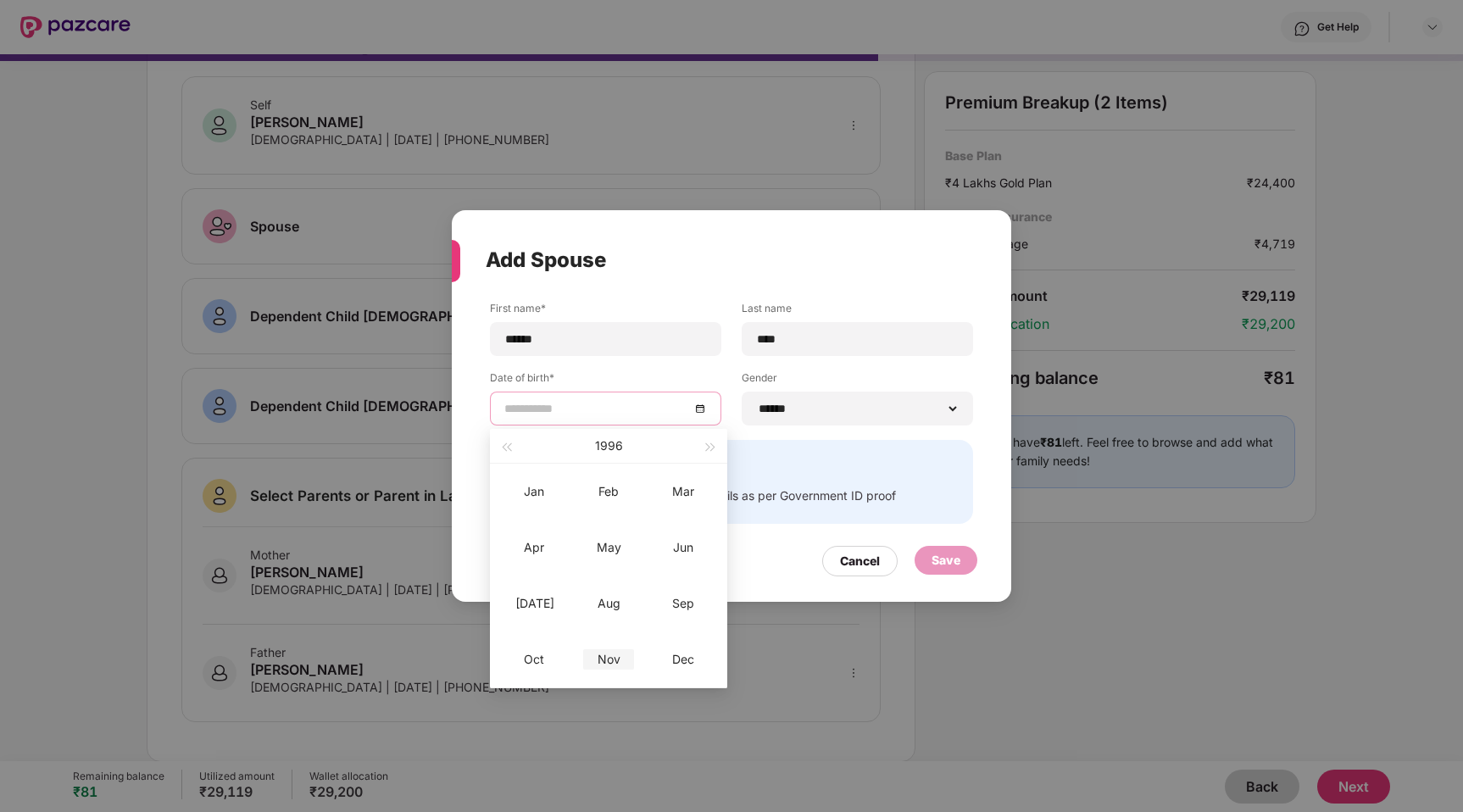
type input "**********"
click at [616, 663] on div "Nov" at bounding box center [608, 660] width 51 height 20
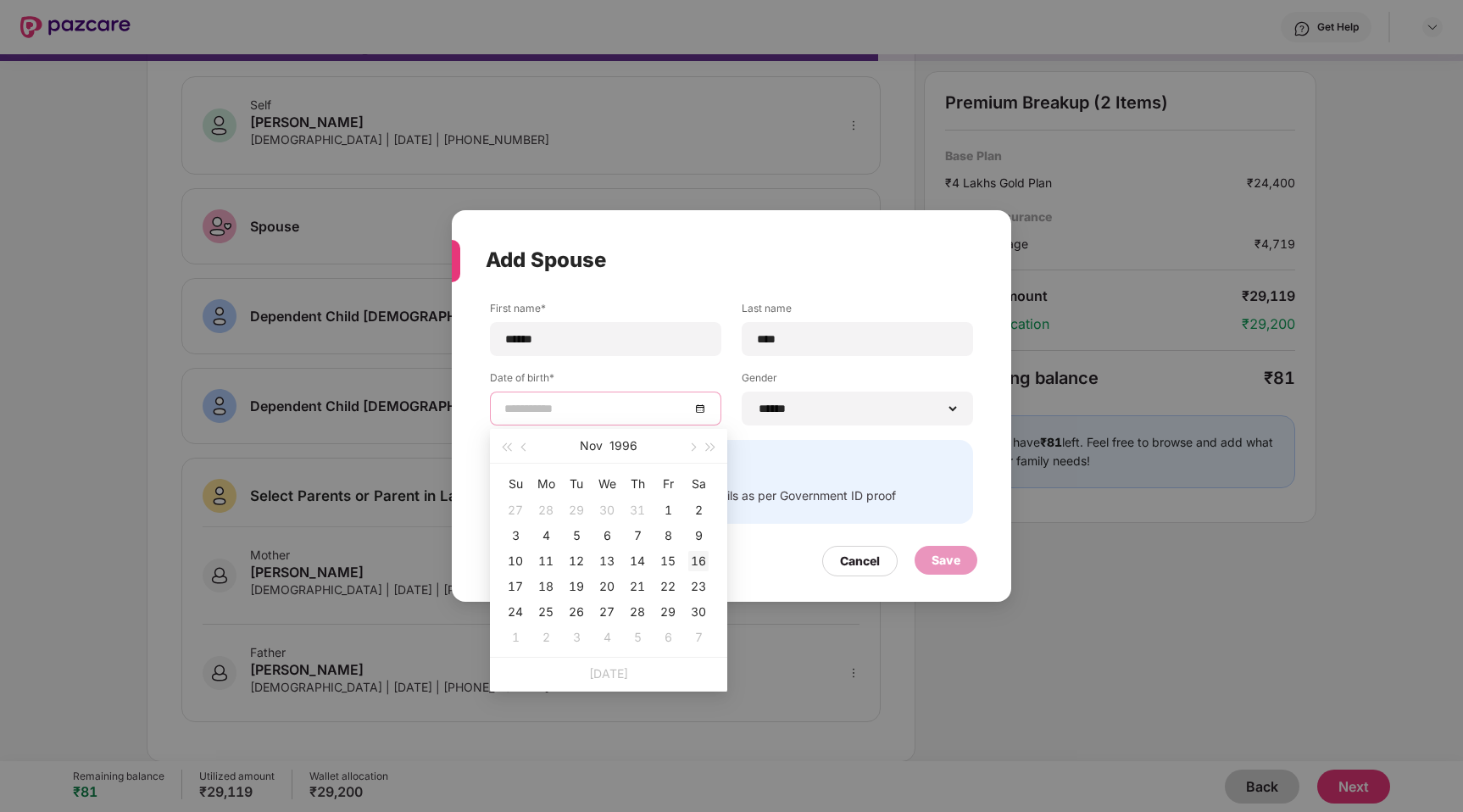
type input "**********"
click at [693, 559] on div "16" at bounding box center [699, 561] width 20 height 20
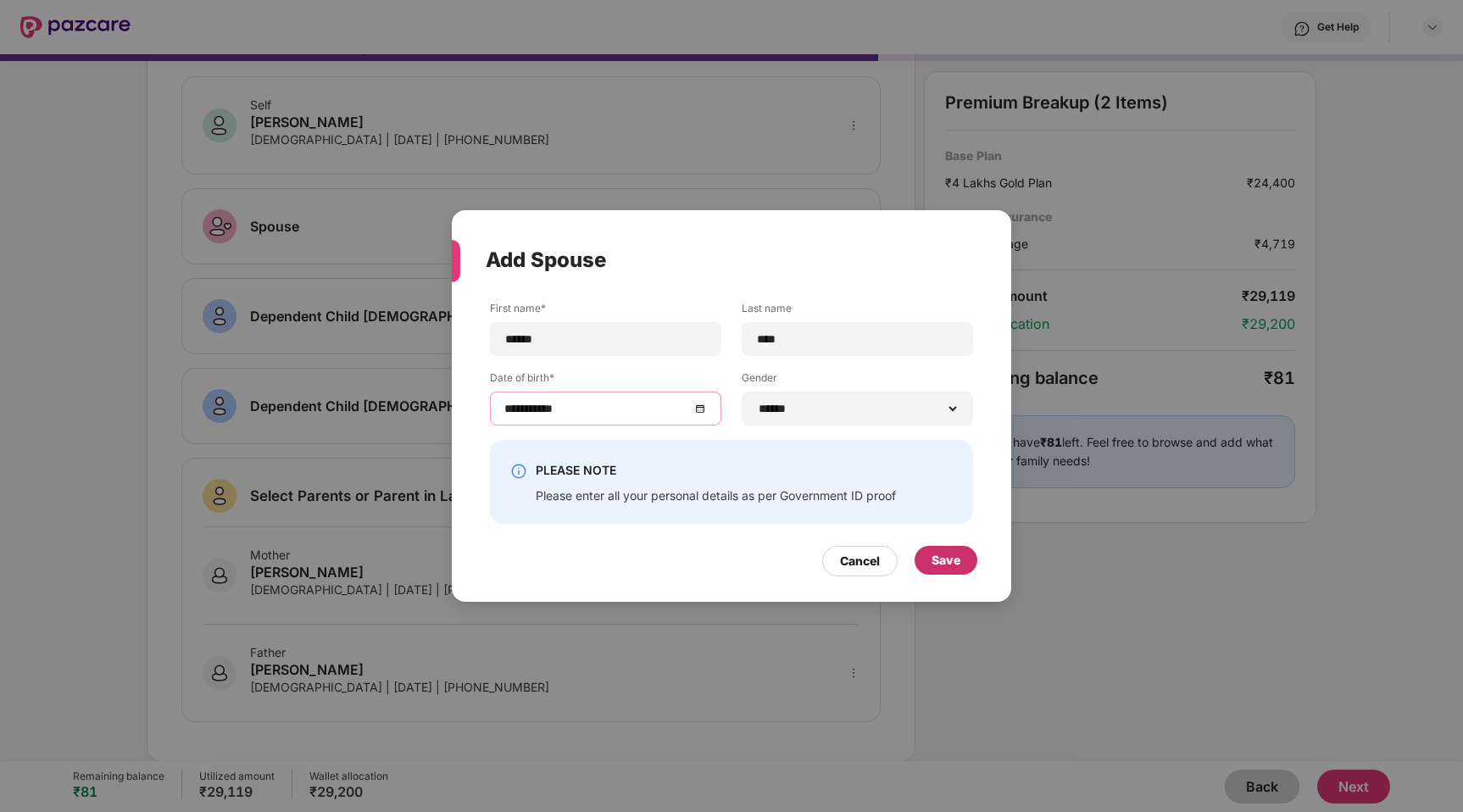
click at [927, 565] on div "Save" at bounding box center [946, 559] width 63 height 29
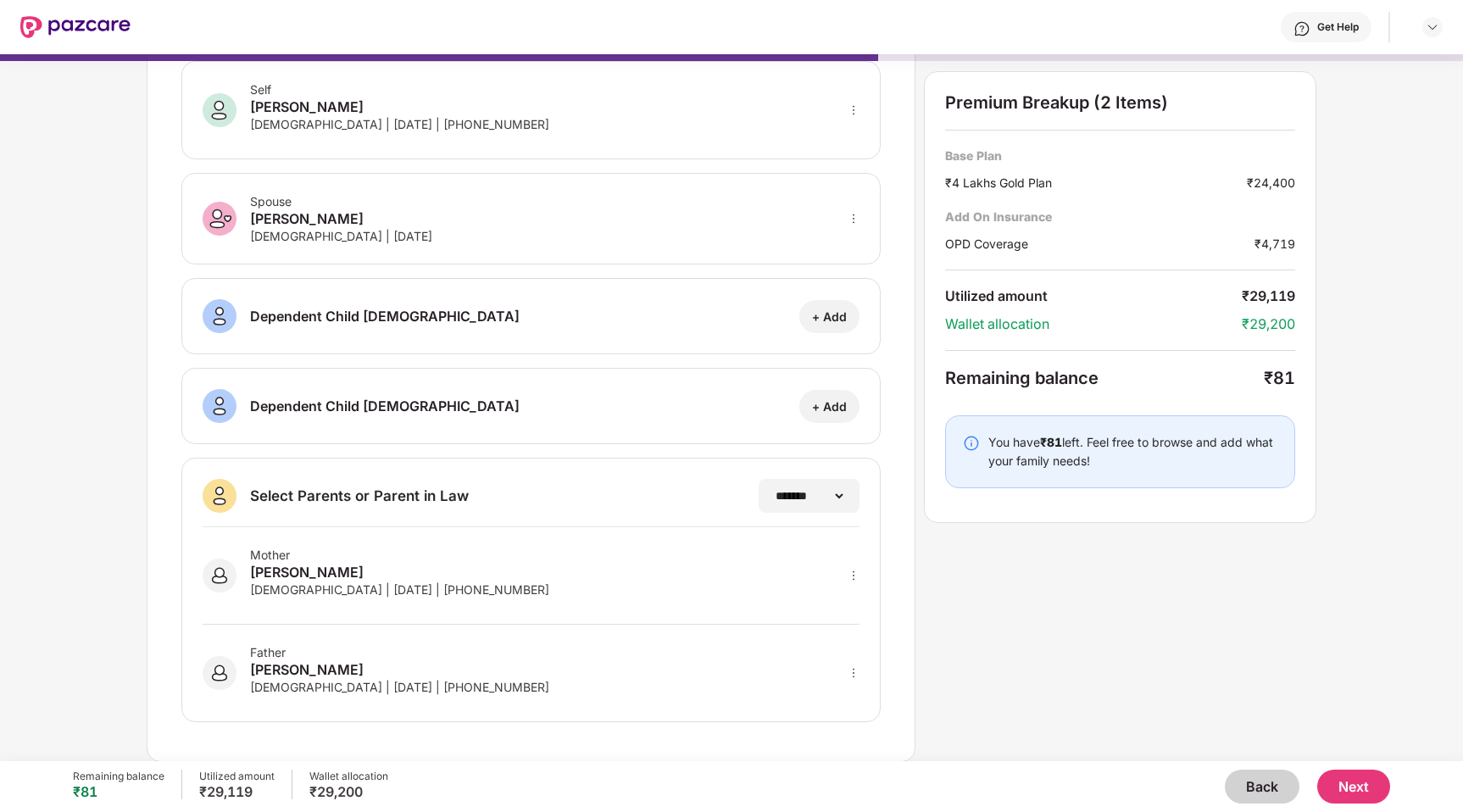
scroll to position [0, 0]
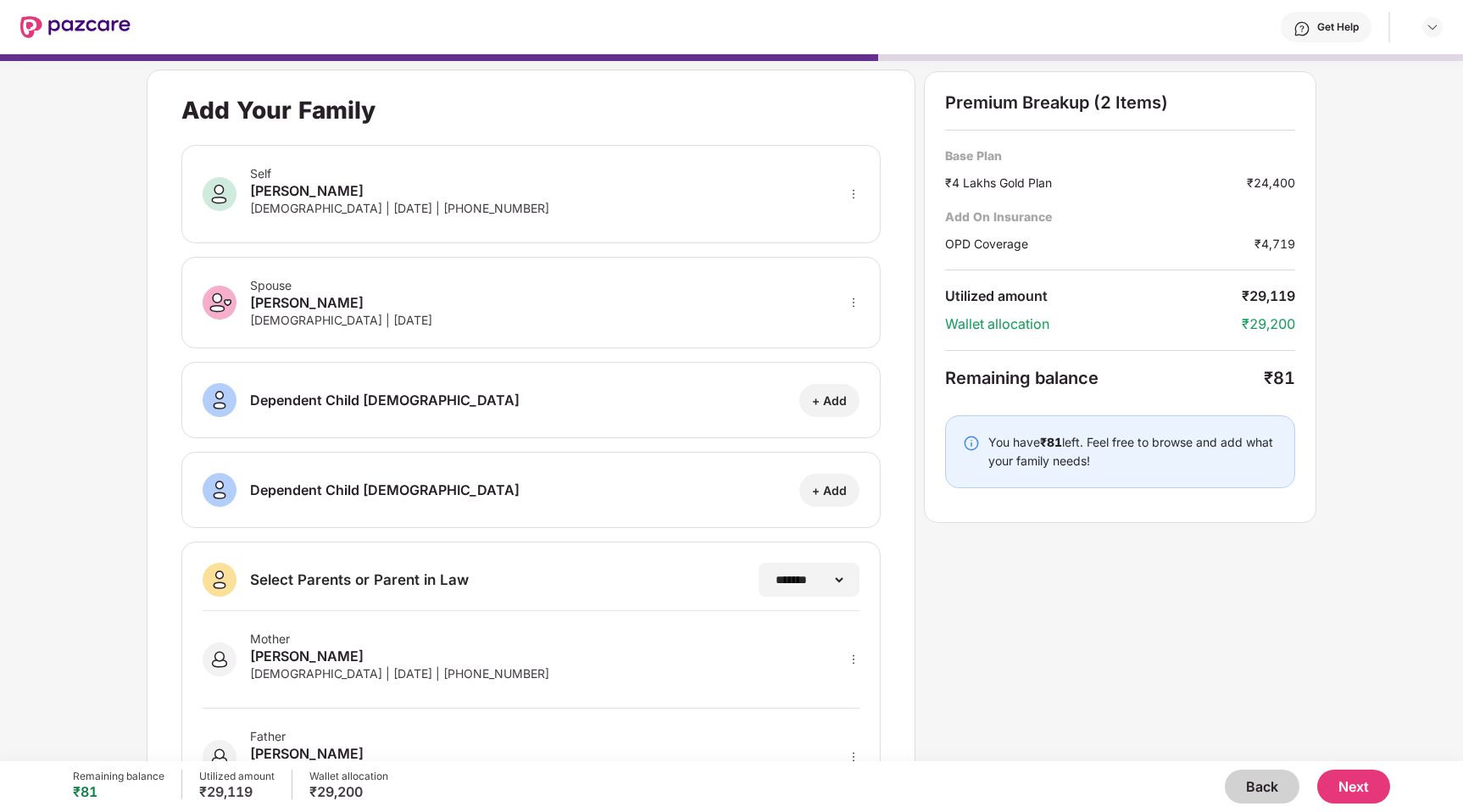
click at [1378, 790] on button "Next" at bounding box center [1353, 786] width 73 height 34
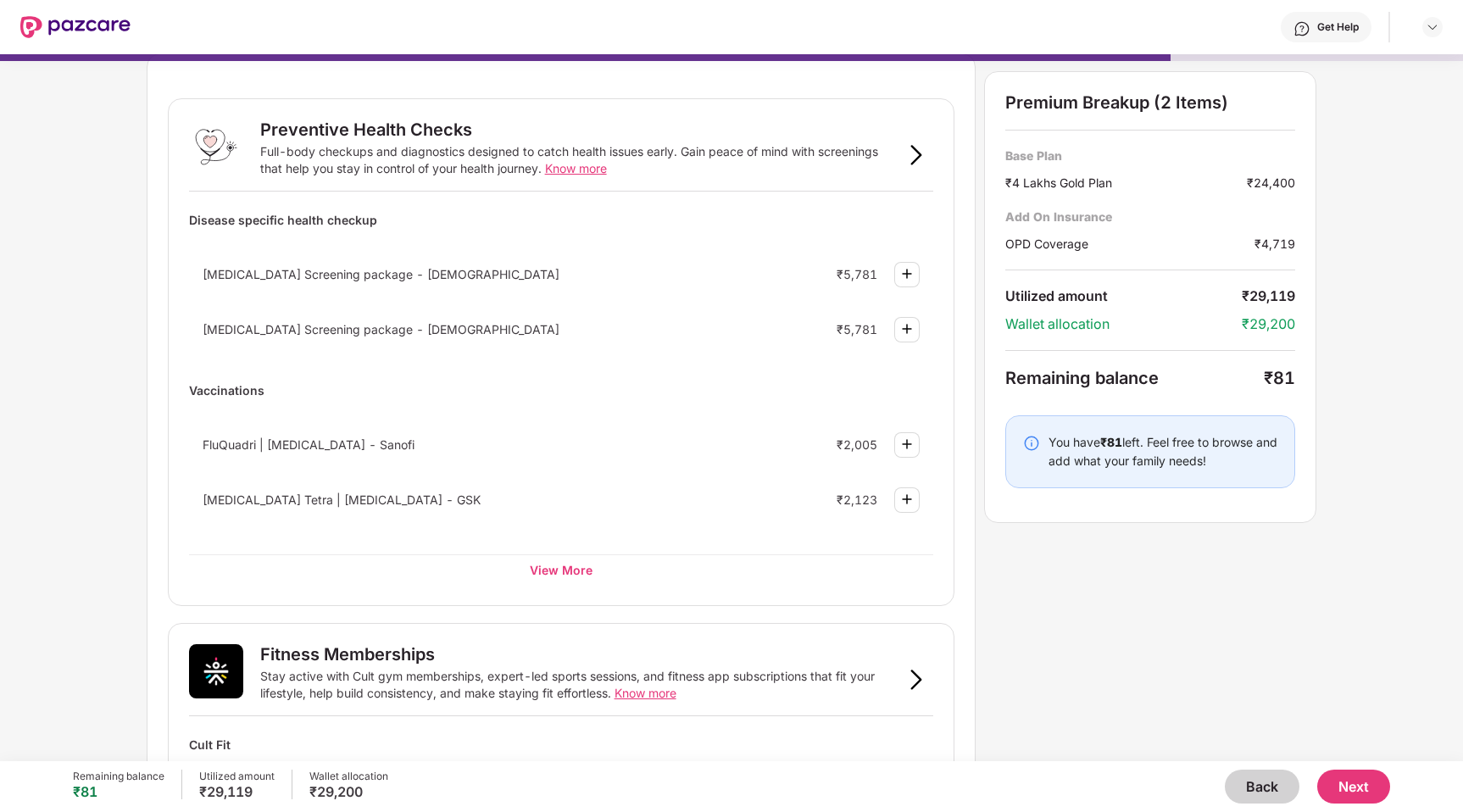
scroll to position [58, 0]
click at [534, 565] on div "View More" at bounding box center [561, 568] width 745 height 30
click at [594, 565] on div "View More" at bounding box center [561, 568] width 745 height 30
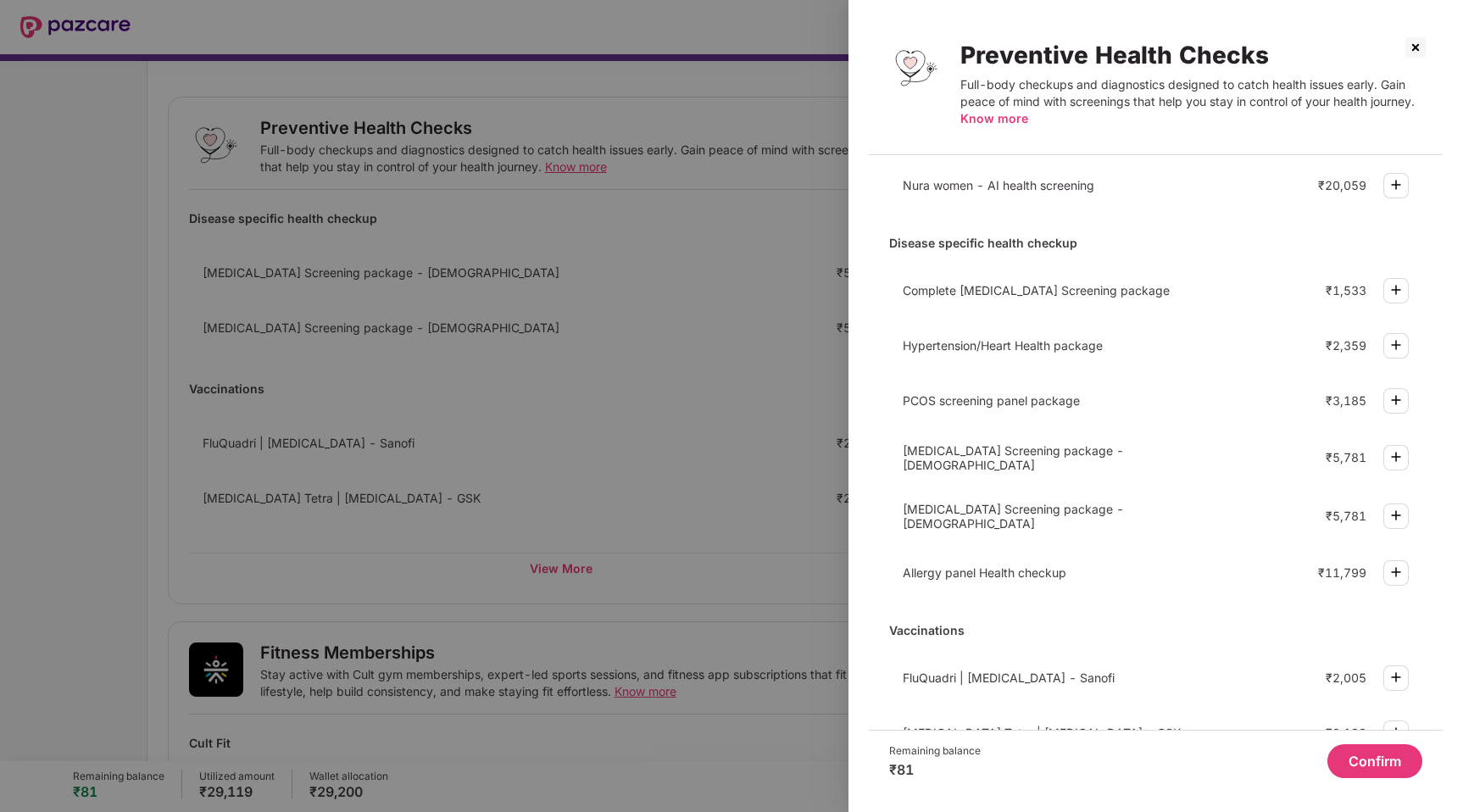
scroll to position [0, 0]
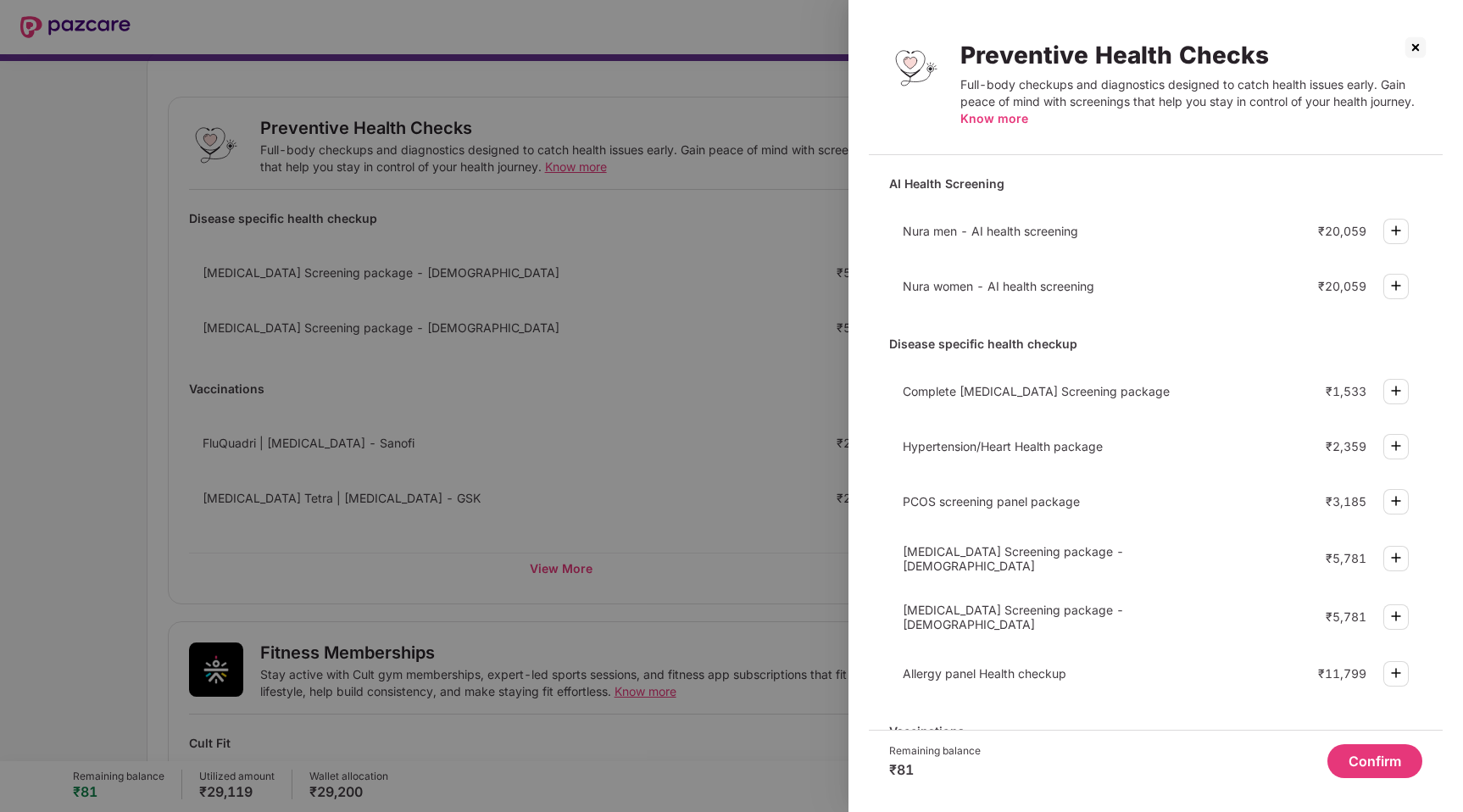
click at [1369, 764] on button "Confirm" at bounding box center [1375, 761] width 95 height 34
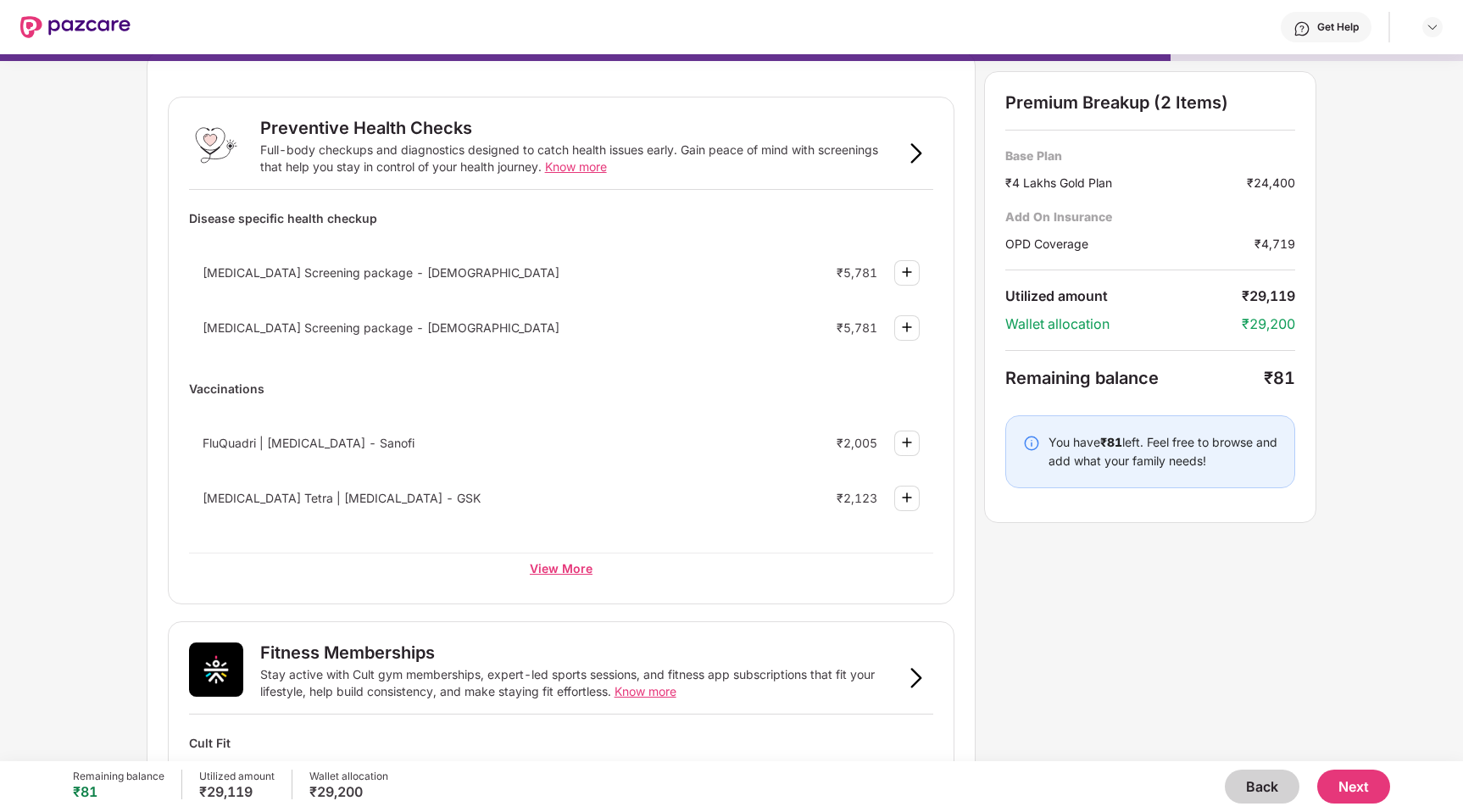
click at [609, 580] on div "View More" at bounding box center [561, 568] width 745 height 30
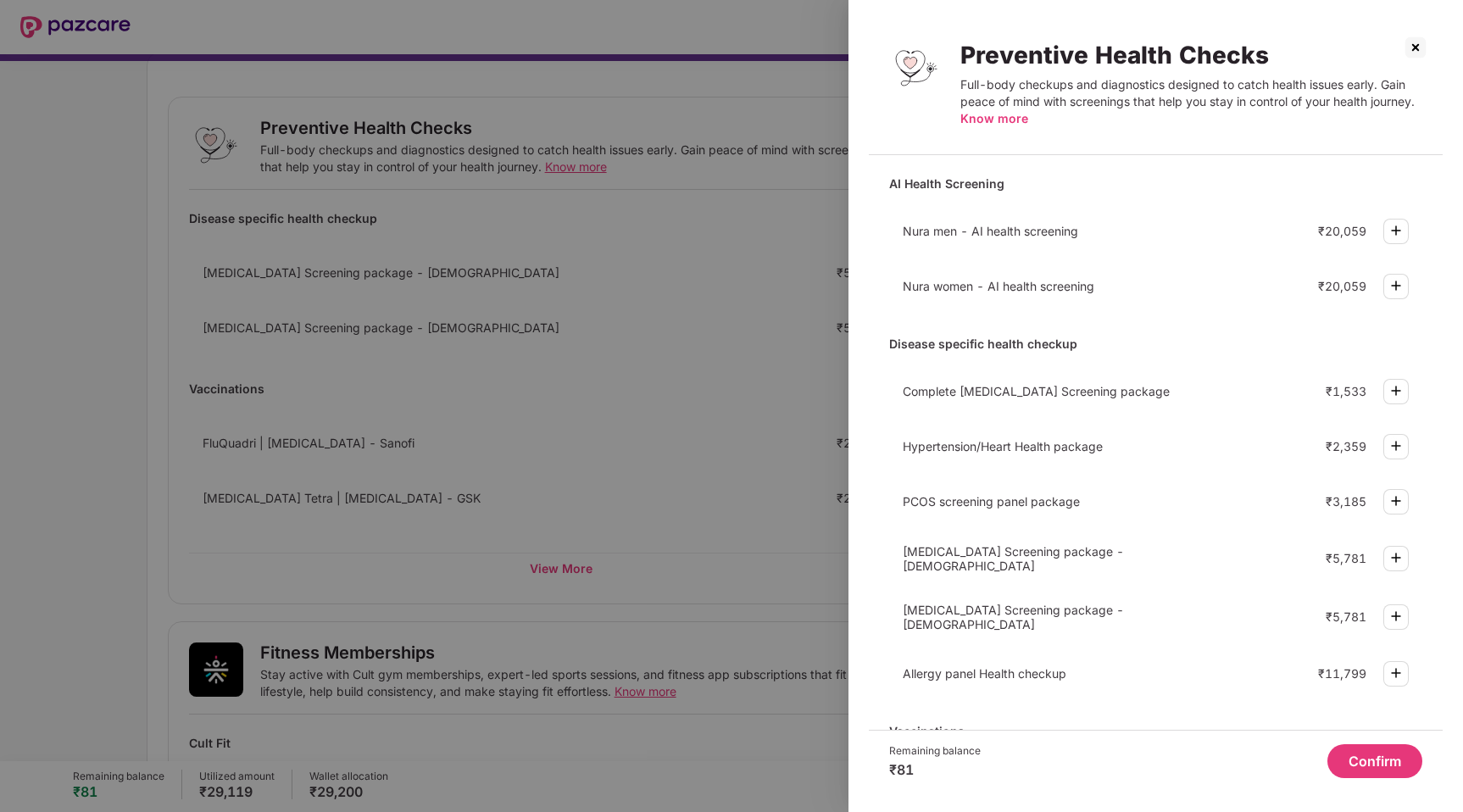
click at [781, 381] on div at bounding box center [731, 406] width 1463 height 812
